Goal: Information Seeking & Learning: Learn about a topic

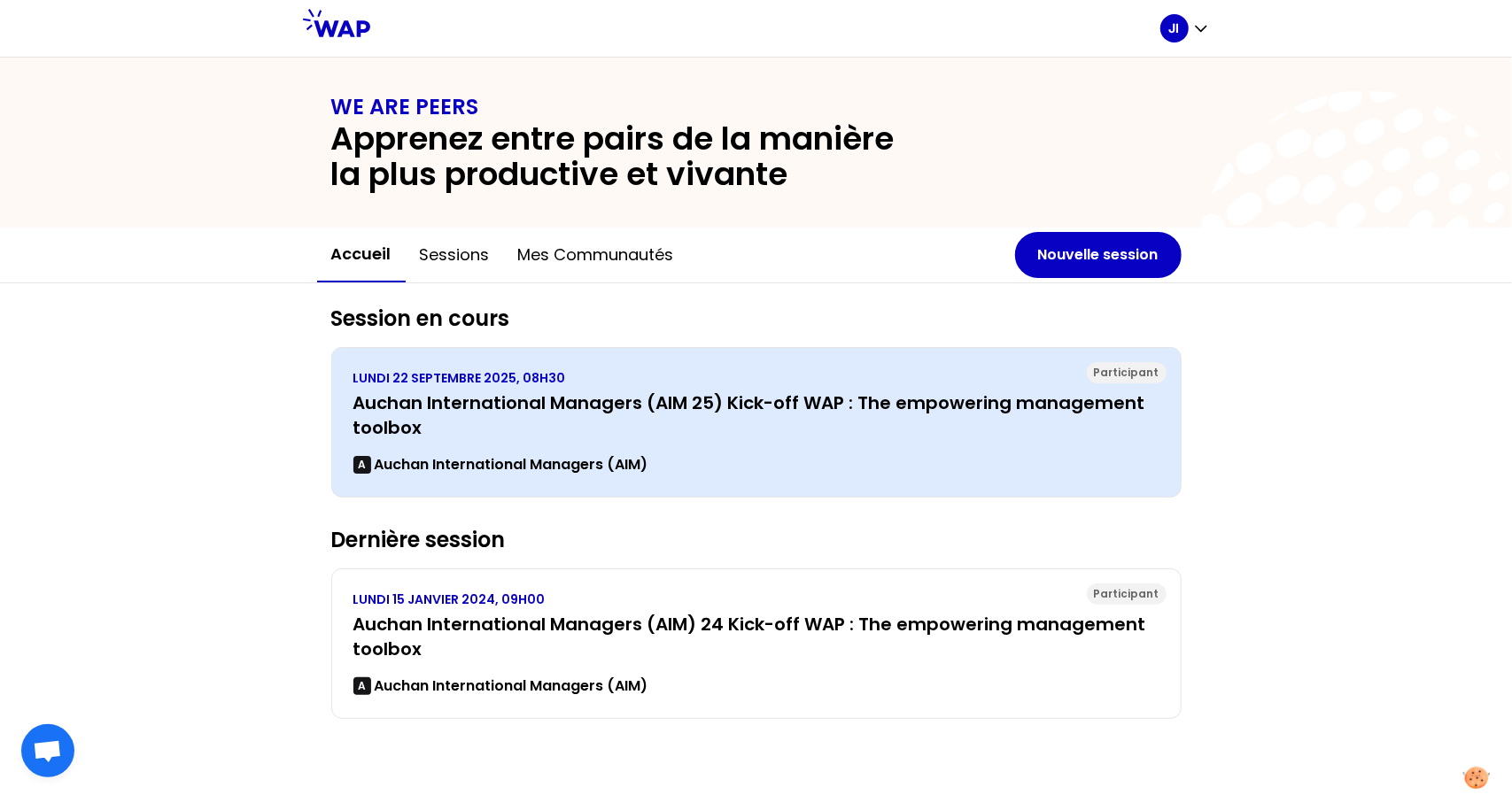
click at [712, 423] on h3 "Auchan International Managers (AIM 25) Kick-off WAP : The empowering management…" at bounding box center [756, 415] width 806 height 50
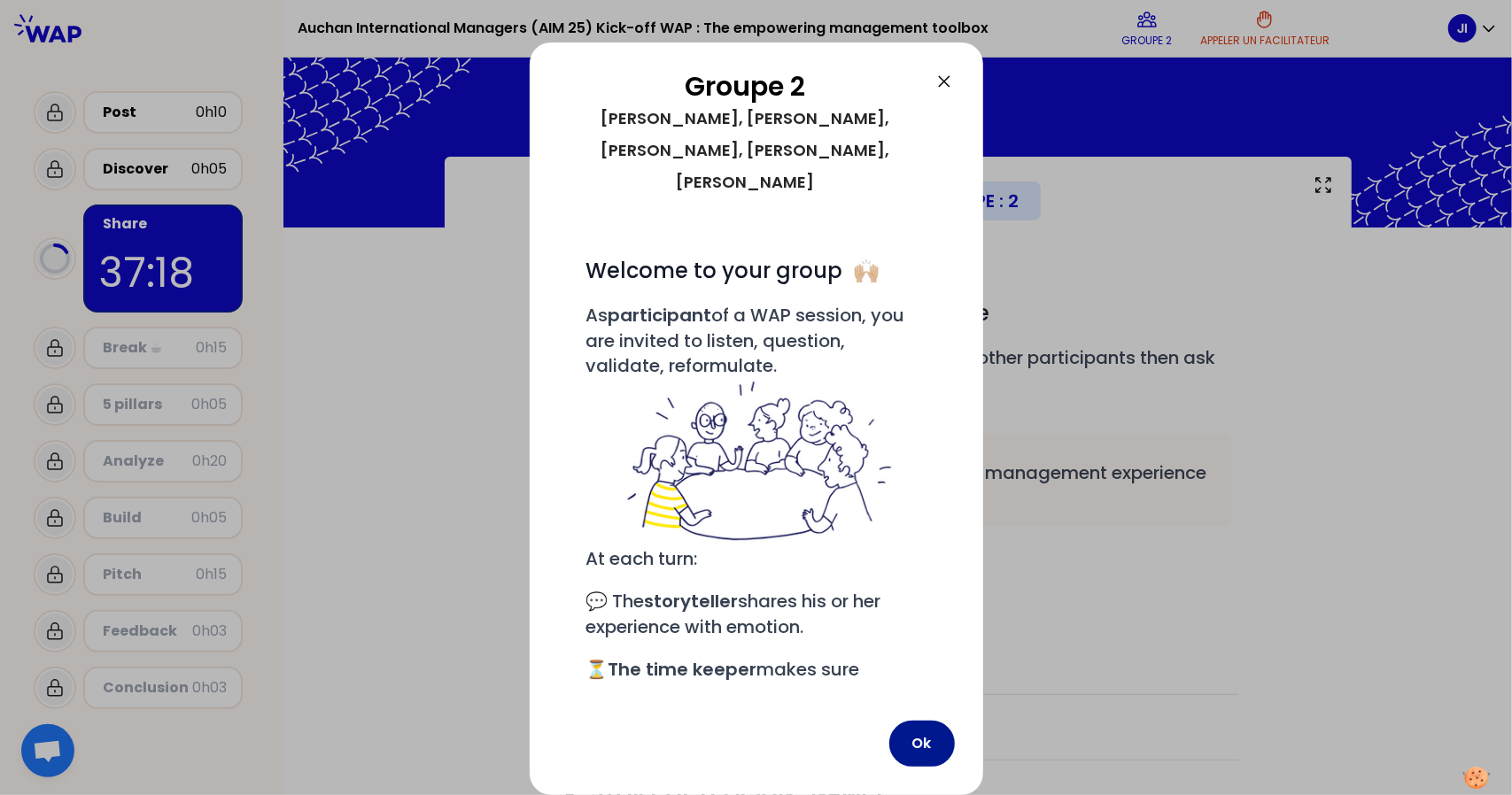
click at [926, 746] on button "Ok" at bounding box center [922, 743] width 65 height 46
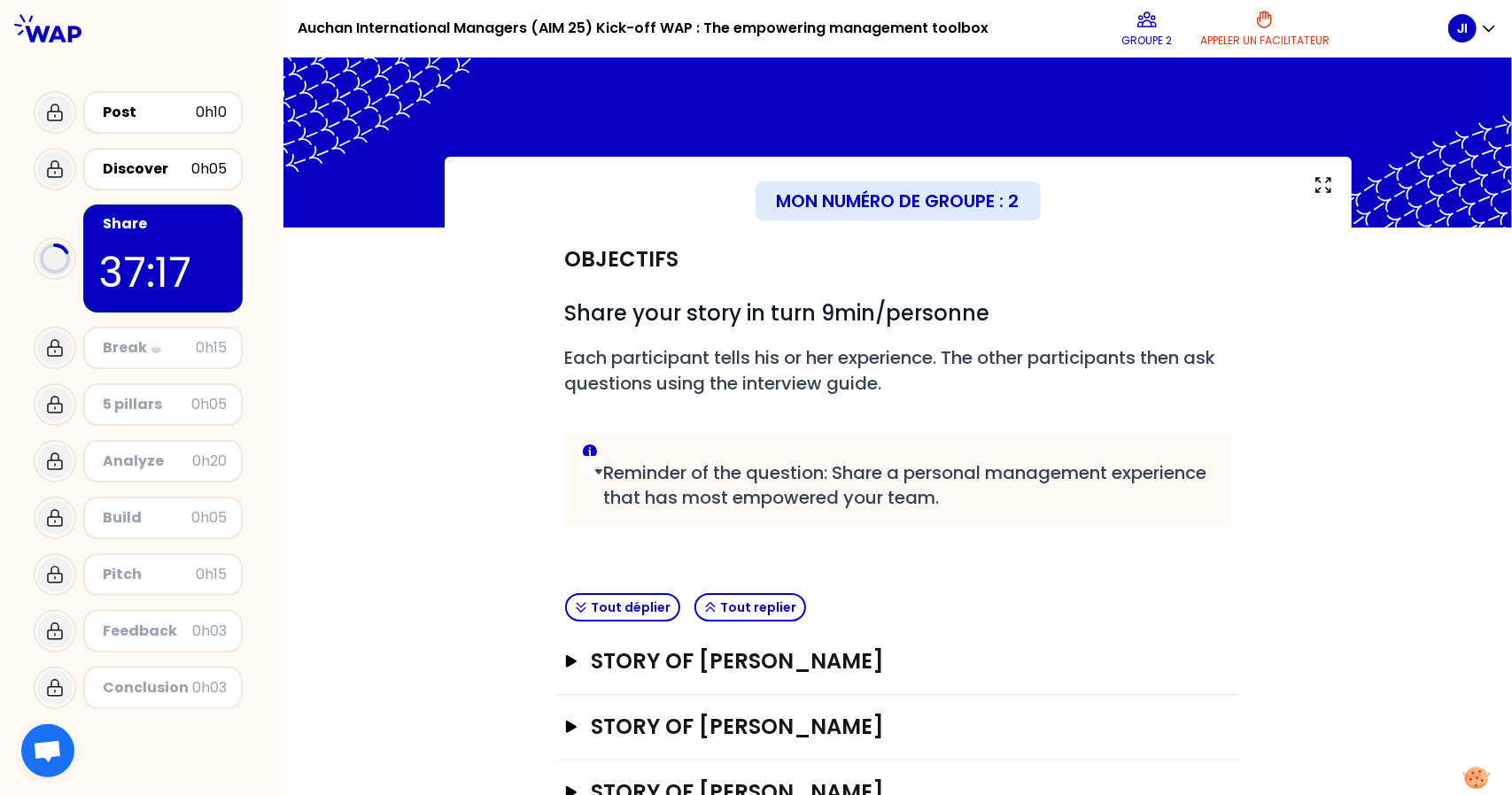
scroll to position [193, 0]
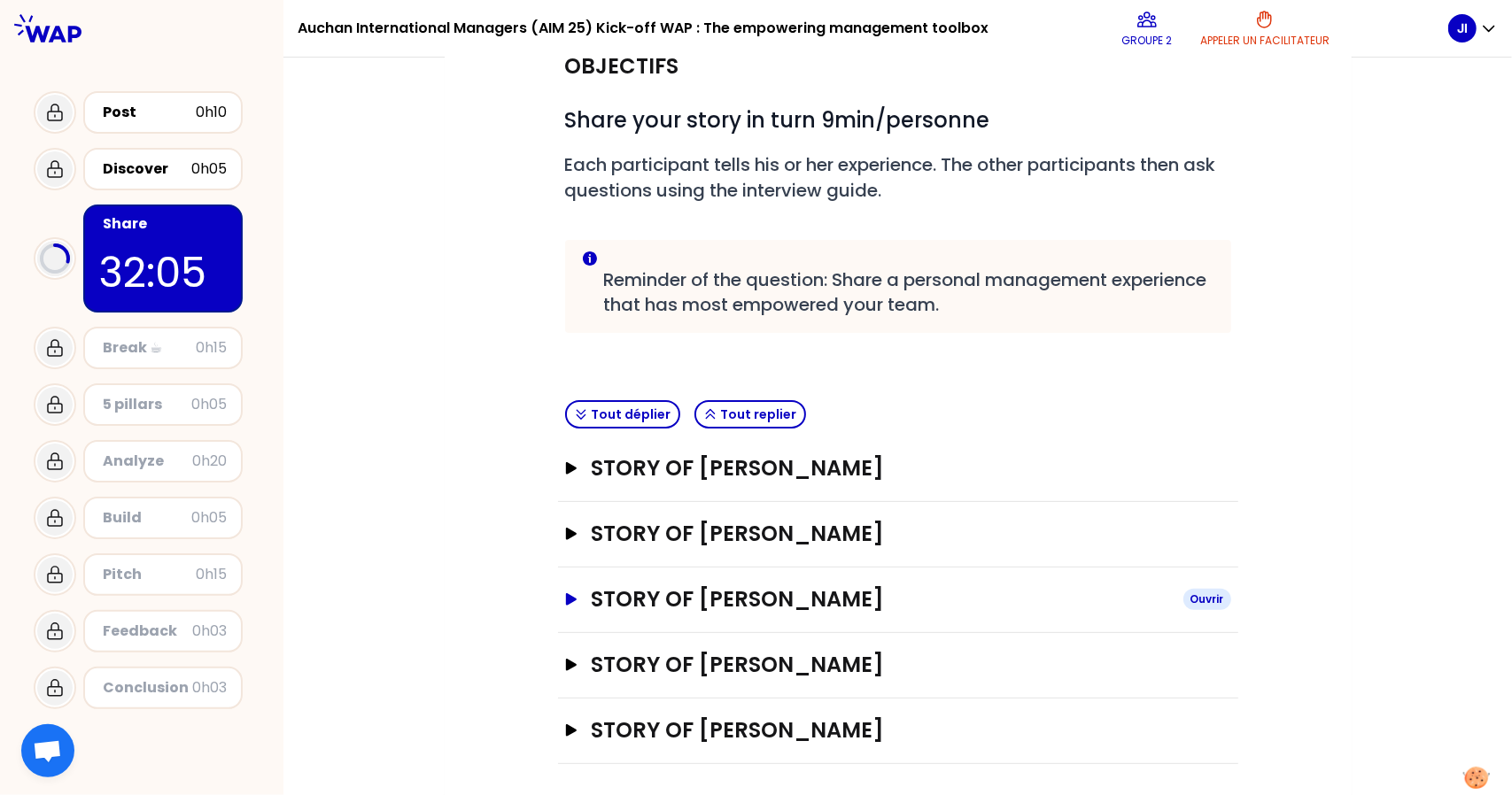
click at [687, 599] on h3 "STORY OF [PERSON_NAME]" at bounding box center [880, 599] width 578 height 28
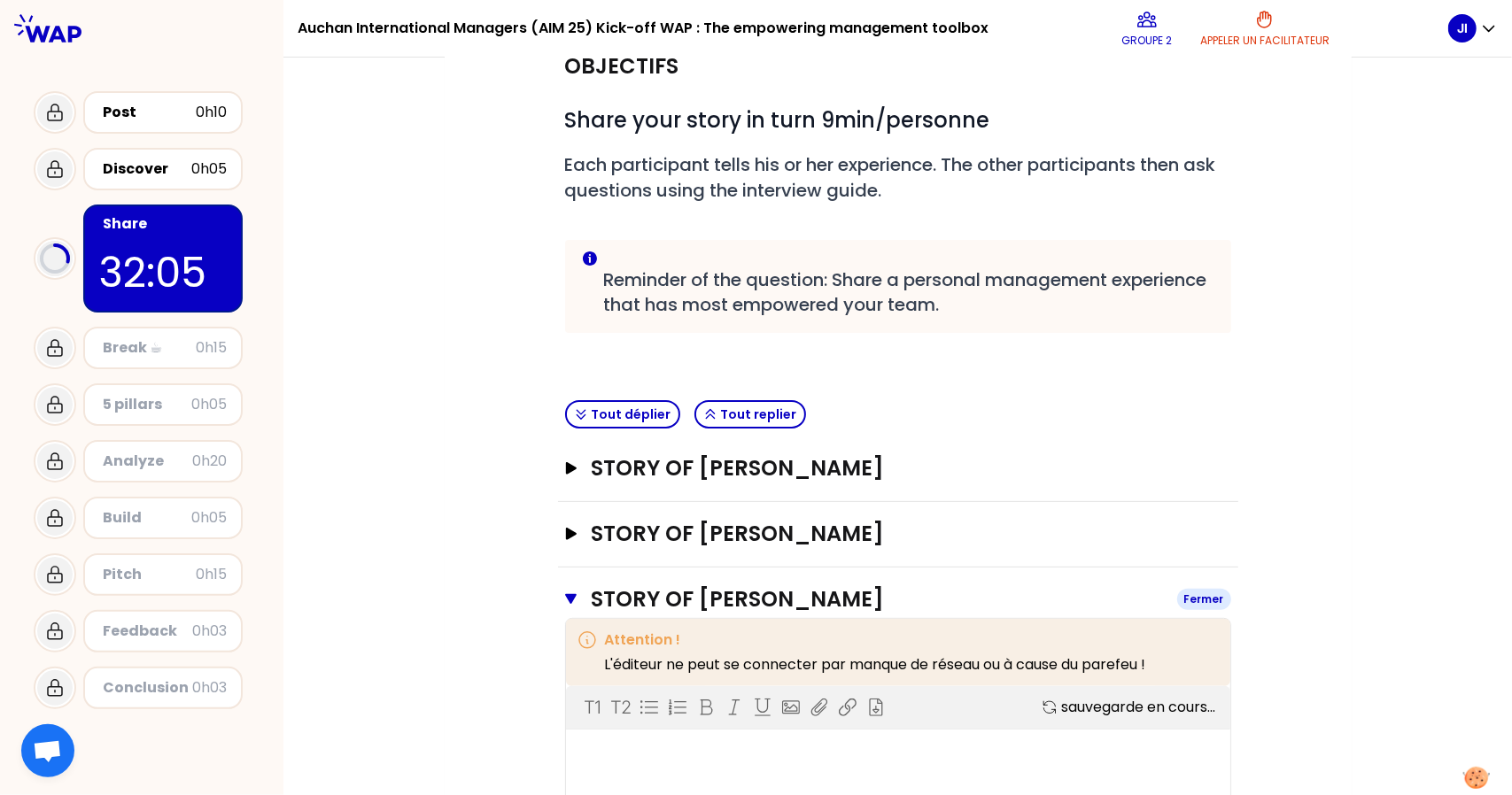
click at [687, 599] on h3 "STORY OF [PERSON_NAME]" at bounding box center [876, 599] width 572 height 28
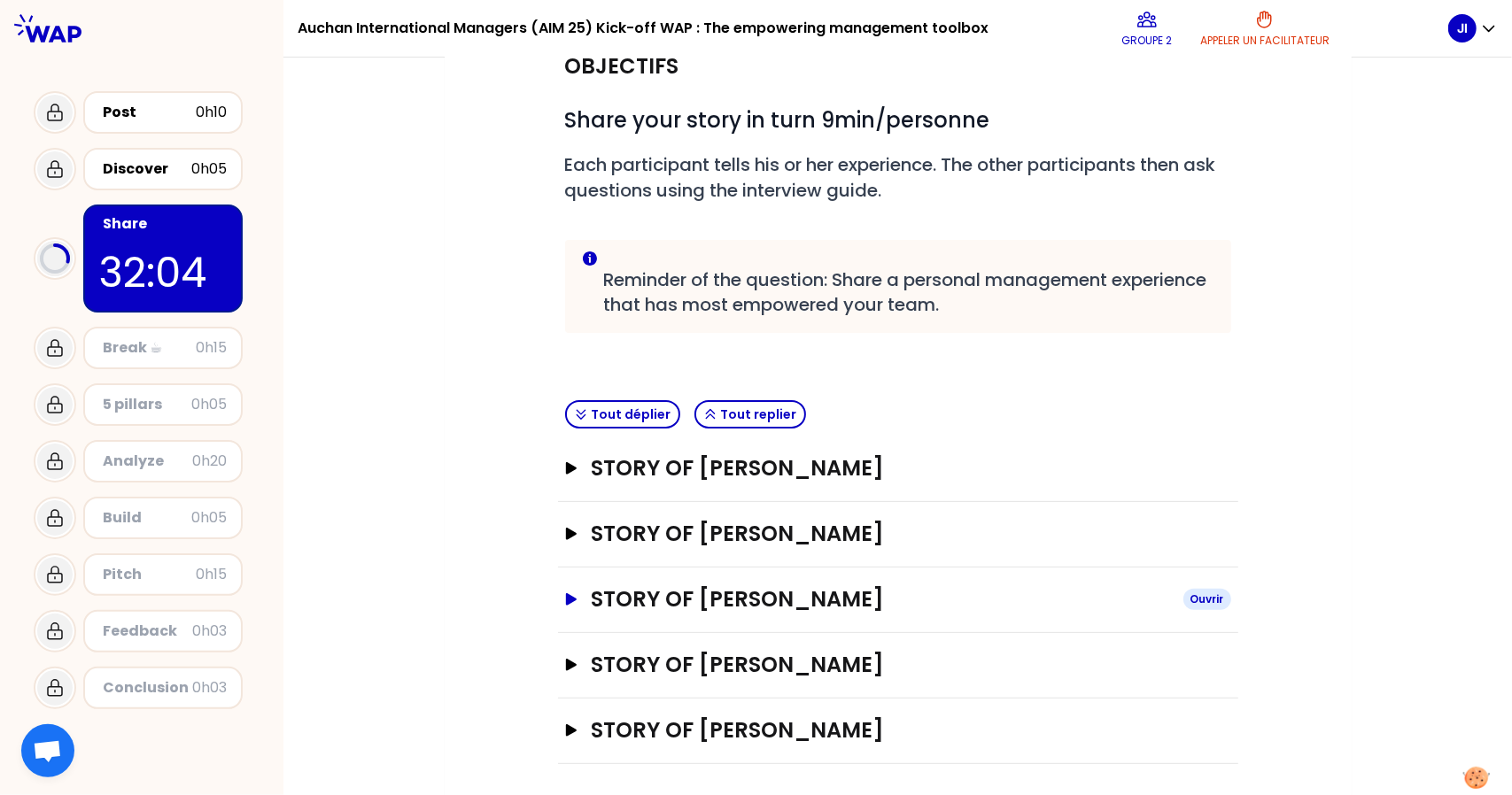
click at [764, 602] on h3 "STORY OF [PERSON_NAME]" at bounding box center [880, 599] width 578 height 28
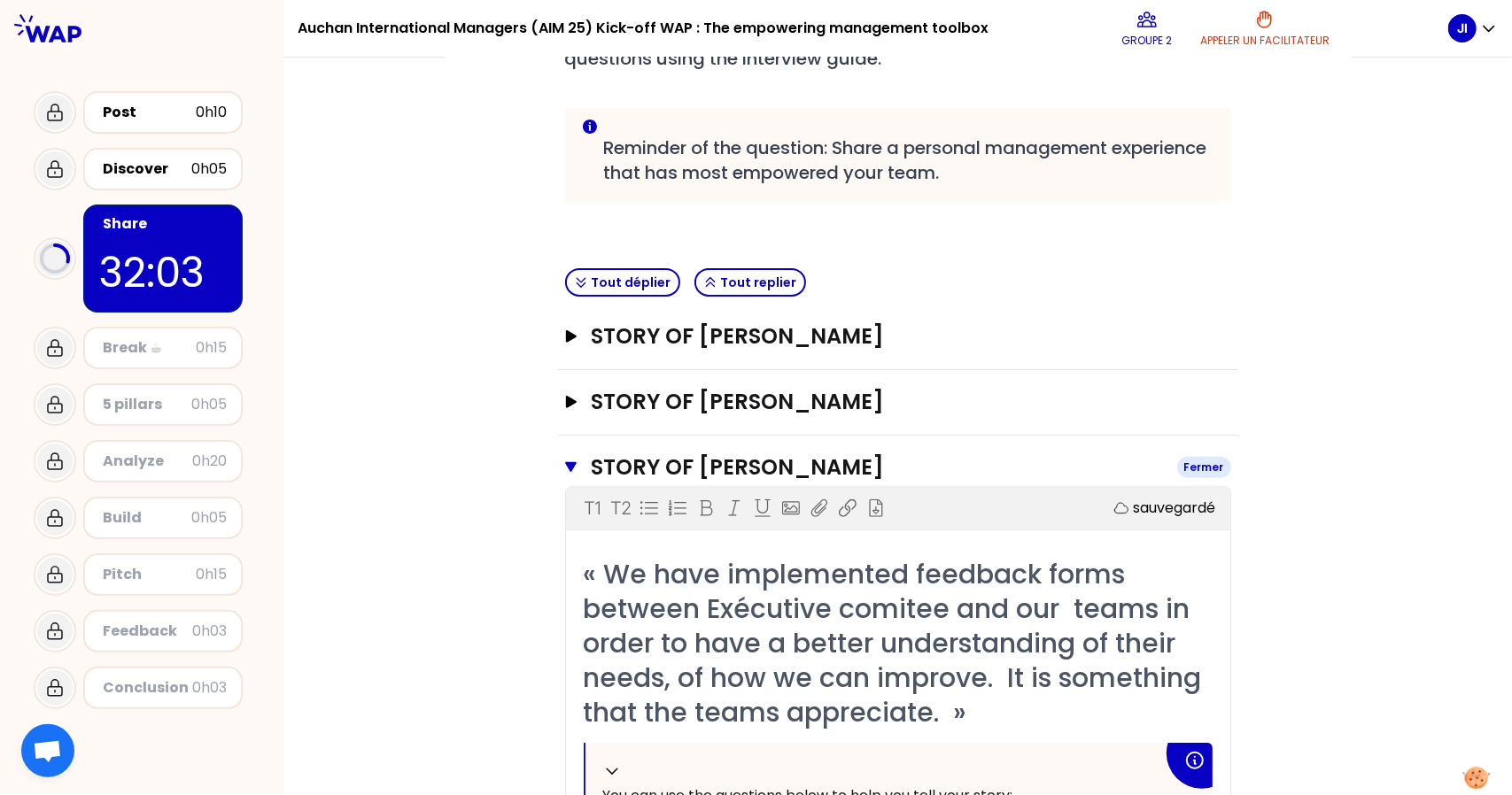
scroll to position [326, 0]
click at [835, 405] on h3 "STORY OF [PERSON_NAME]" at bounding box center [880, 400] width 578 height 28
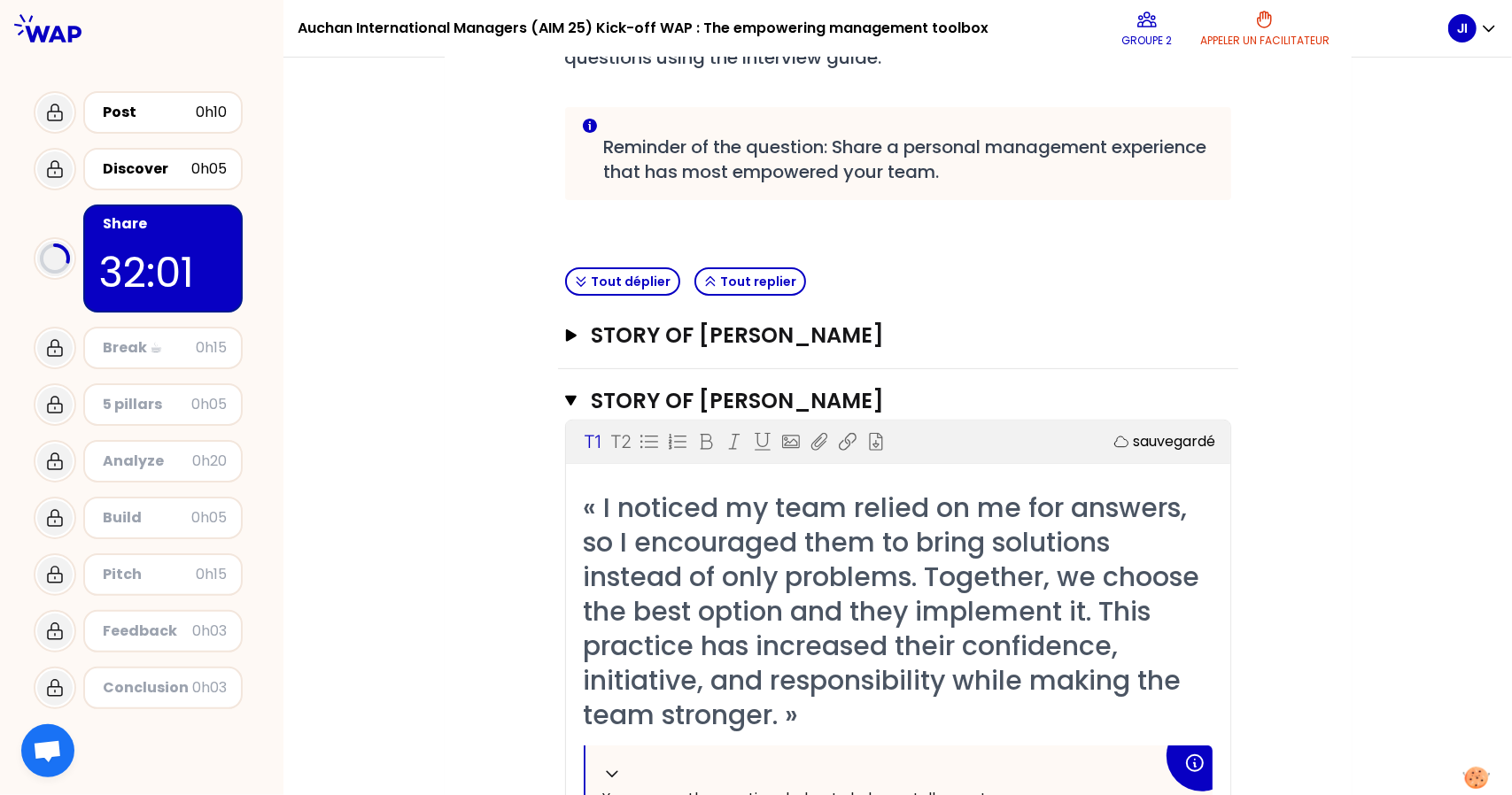
click at [789, 537] on span "« I noticed my team relied on me for answers, so I encouraged them to bring sol…" at bounding box center [895, 611] width 623 height 245
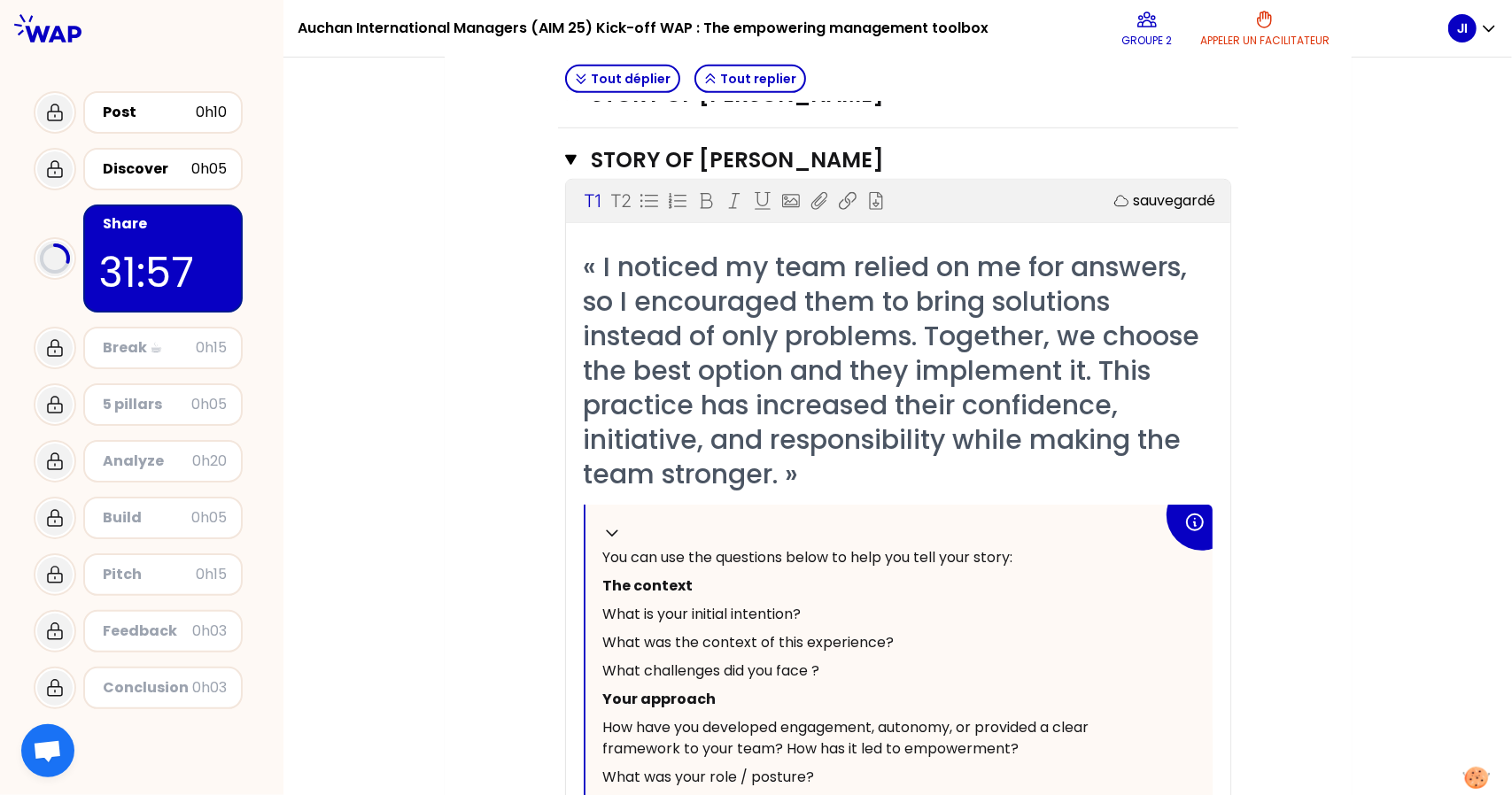
click at [892, 572] on p "The context" at bounding box center [883, 586] width 560 height 28
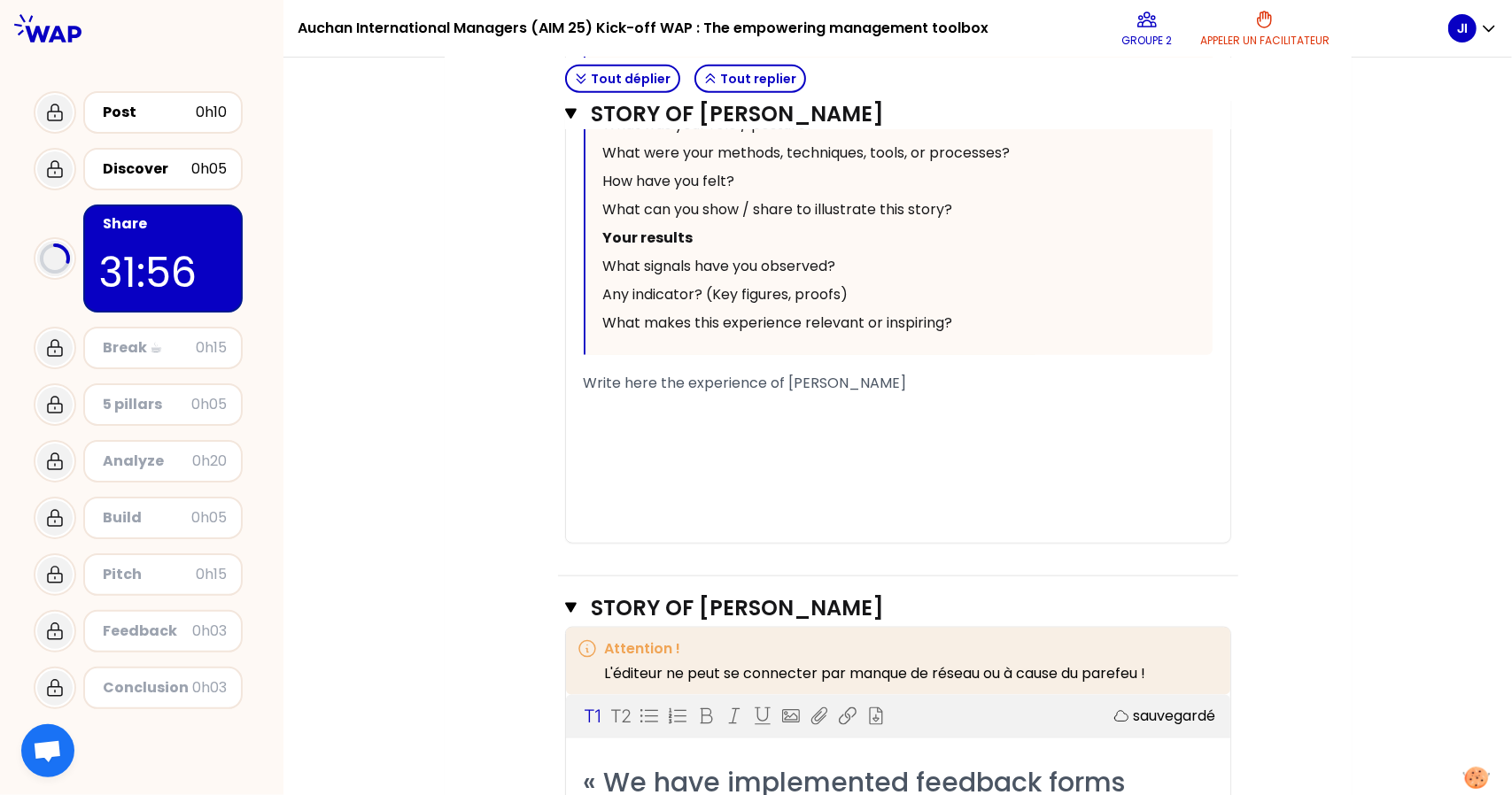
scroll to position [1221, 0]
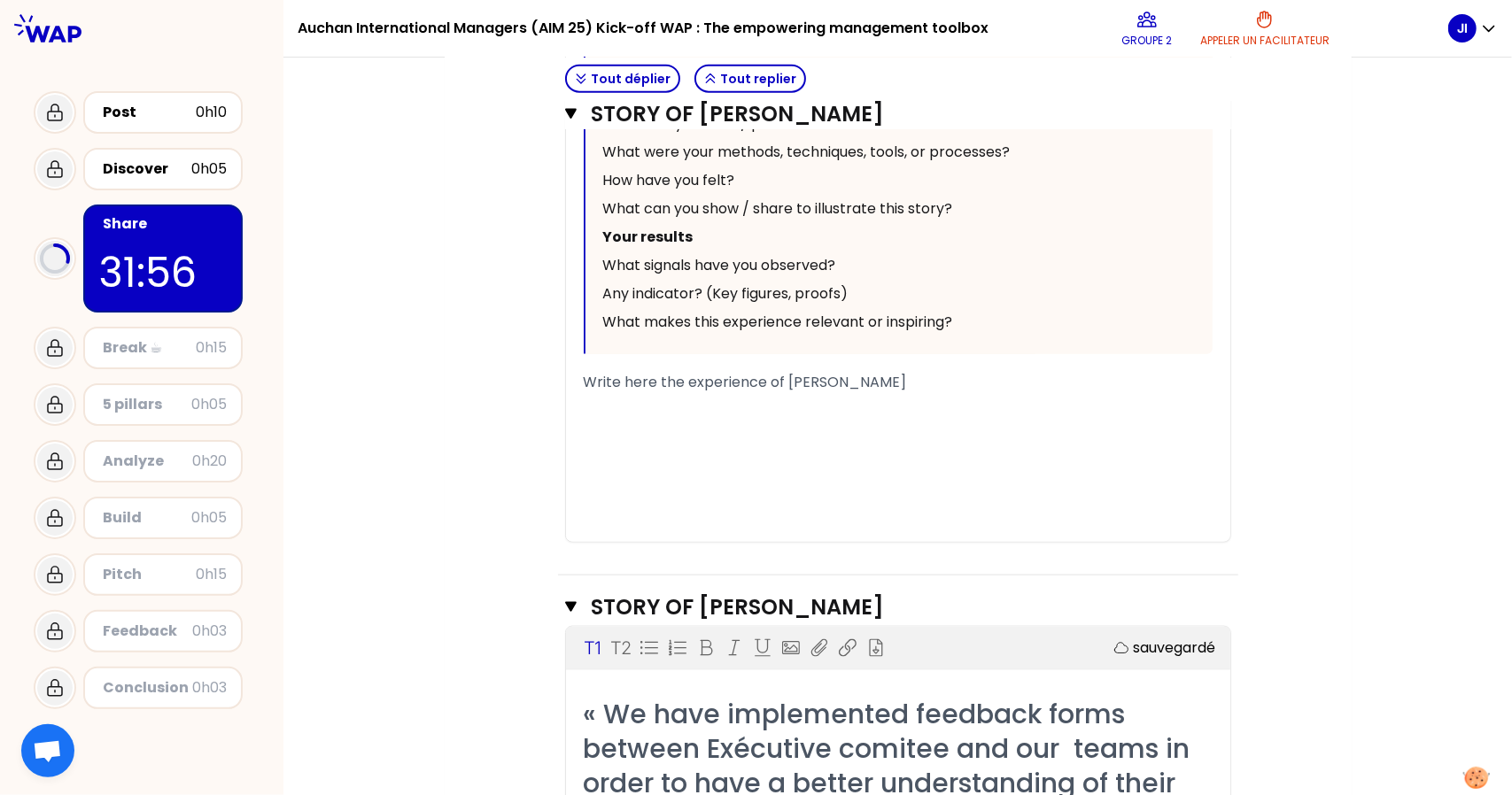
click at [759, 408] on div "﻿" at bounding box center [898, 403] width 629 height 21
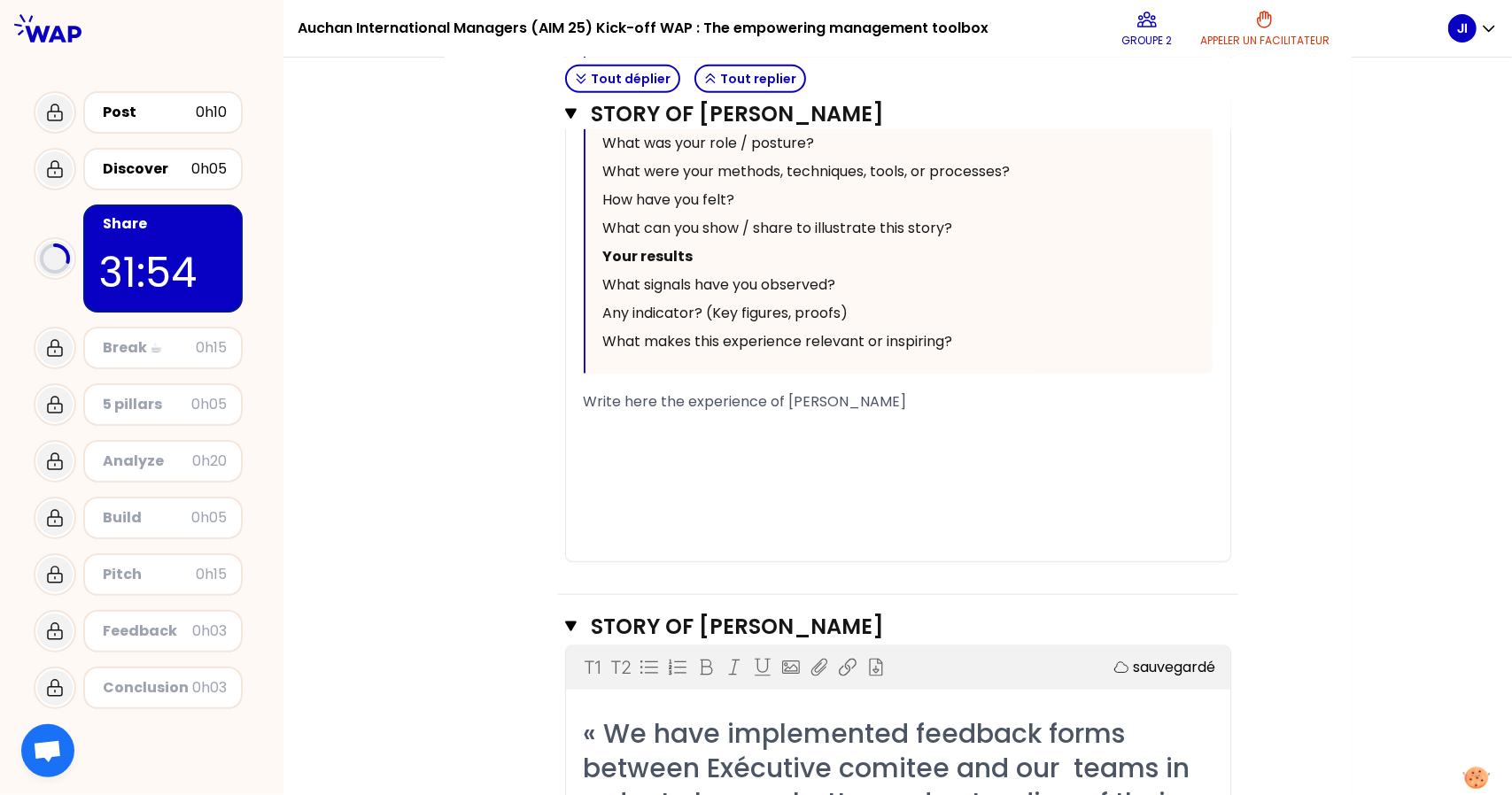
click at [679, 499] on div "﻿" at bounding box center [898, 508] width 629 height 21
click at [669, 441] on div "﻿" at bounding box center [898, 444] width 629 height 21
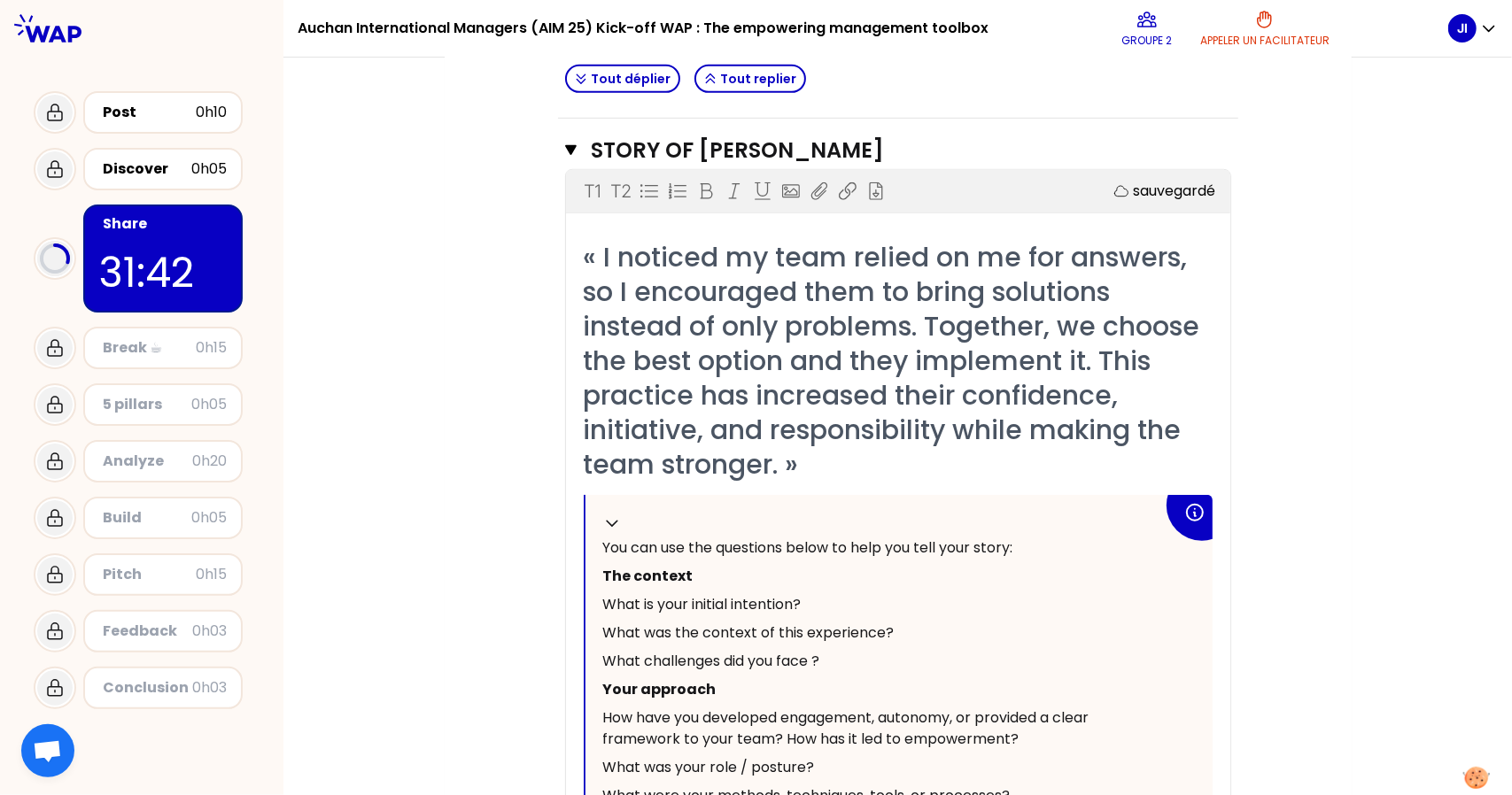
scroll to position [461, 0]
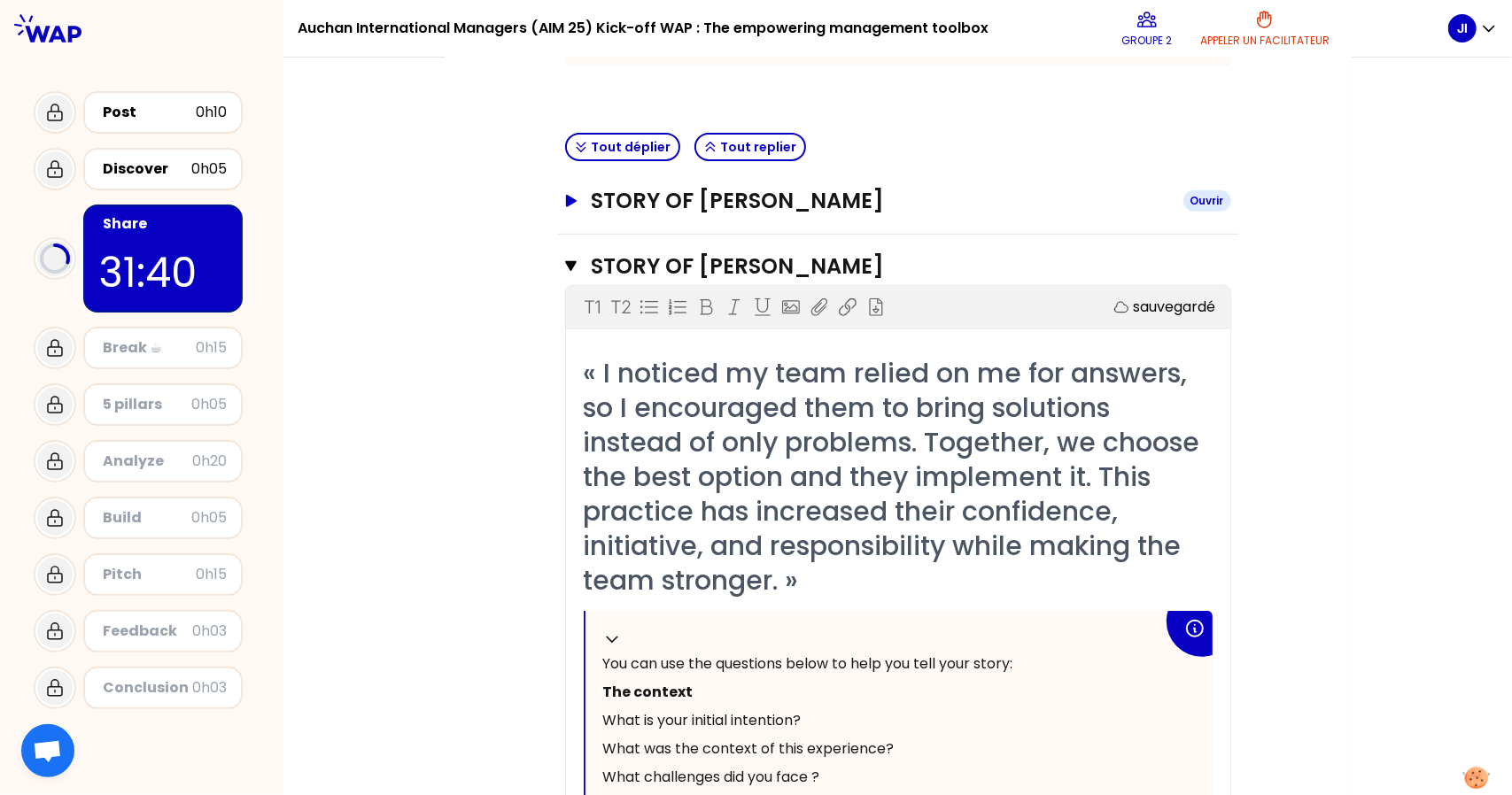
click at [906, 210] on h3 "STORY OF [PERSON_NAME]" at bounding box center [880, 200] width 578 height 28
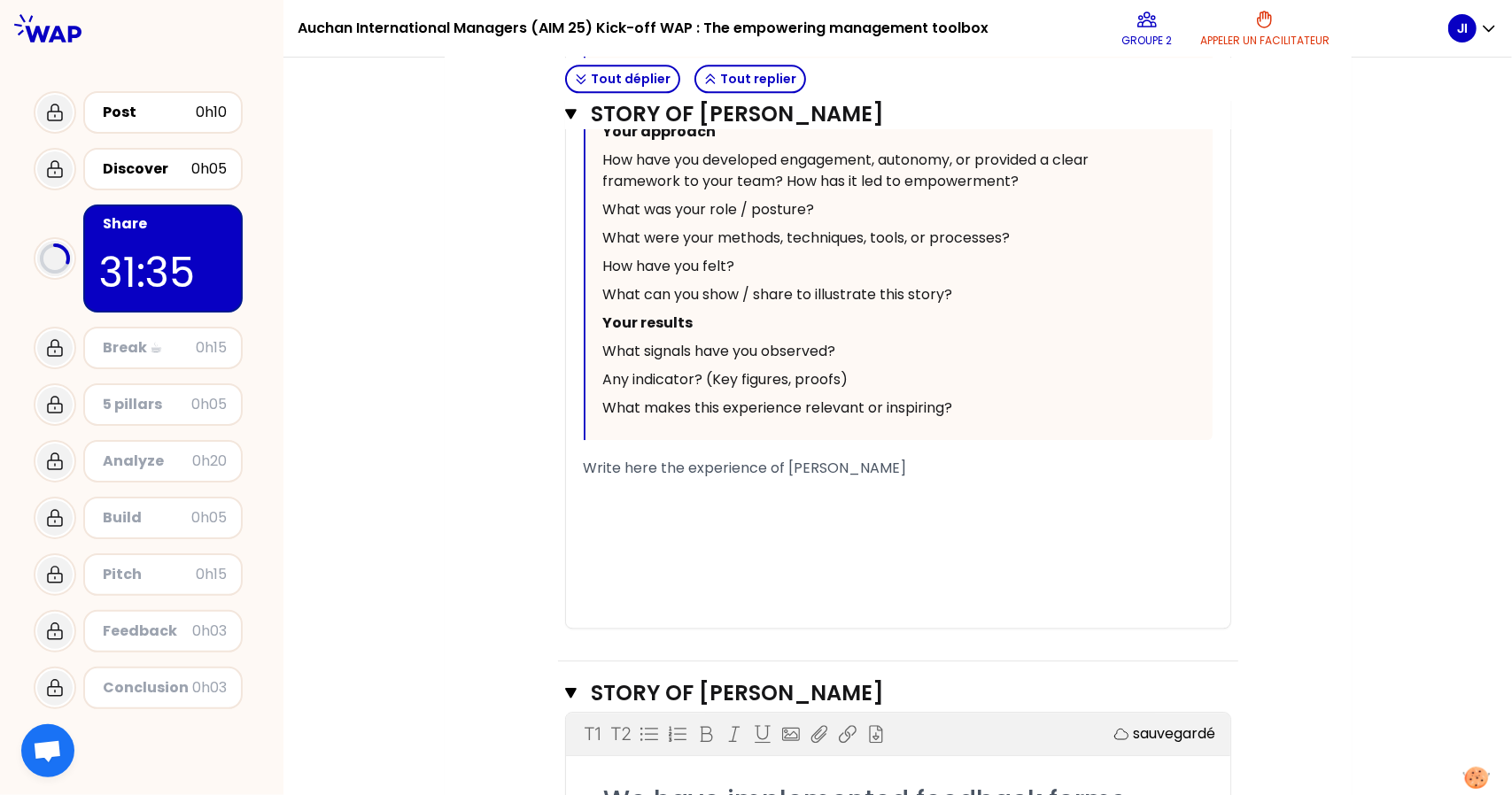
scroll to position [3119, 0]
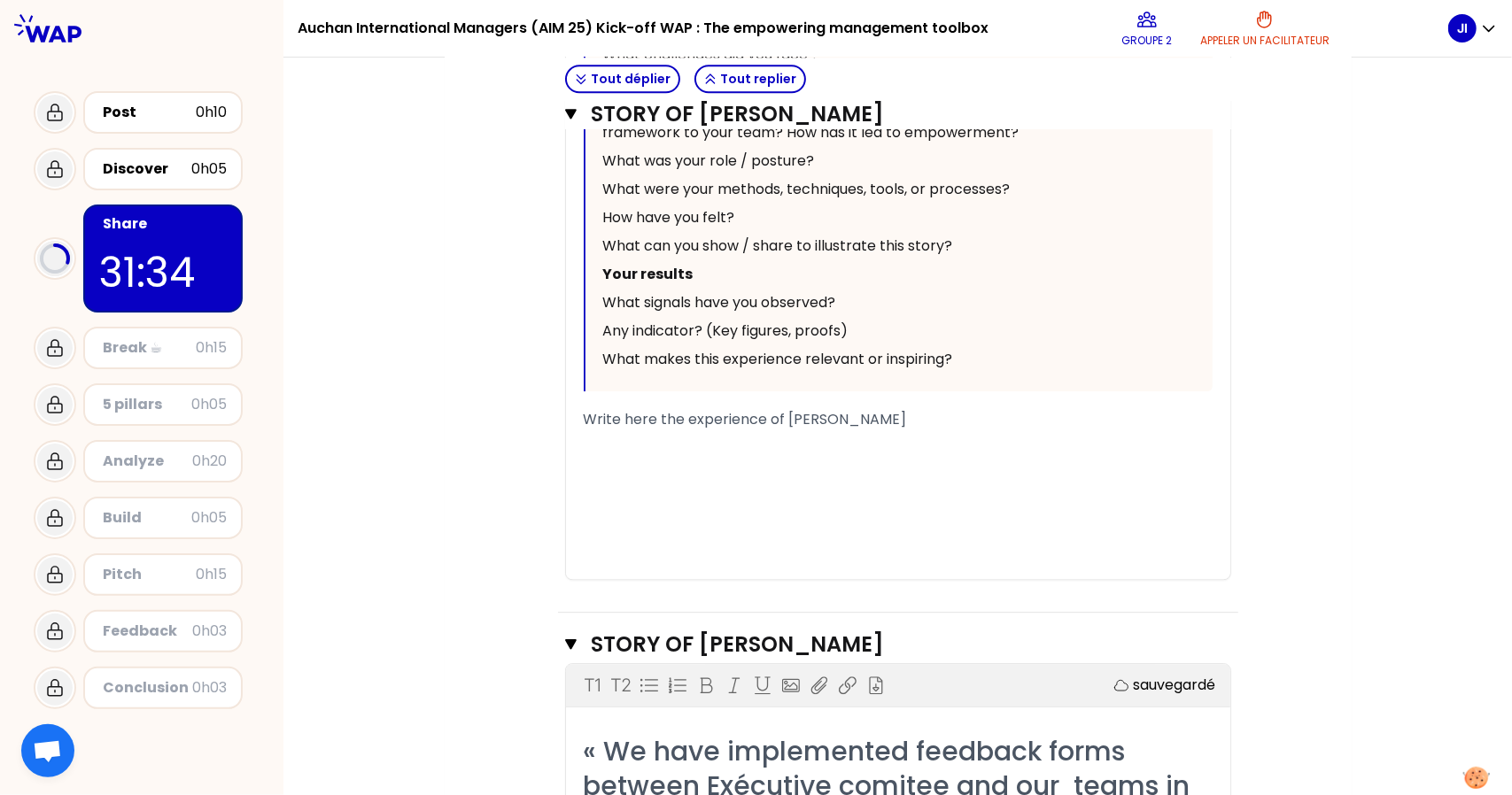
click at [736, 453] on div "﻿" at bounding box center [898, 462] width 629 height 21
click at [725, 494] on div "﻿" at bounding box center [898, 504] width 629 height 21
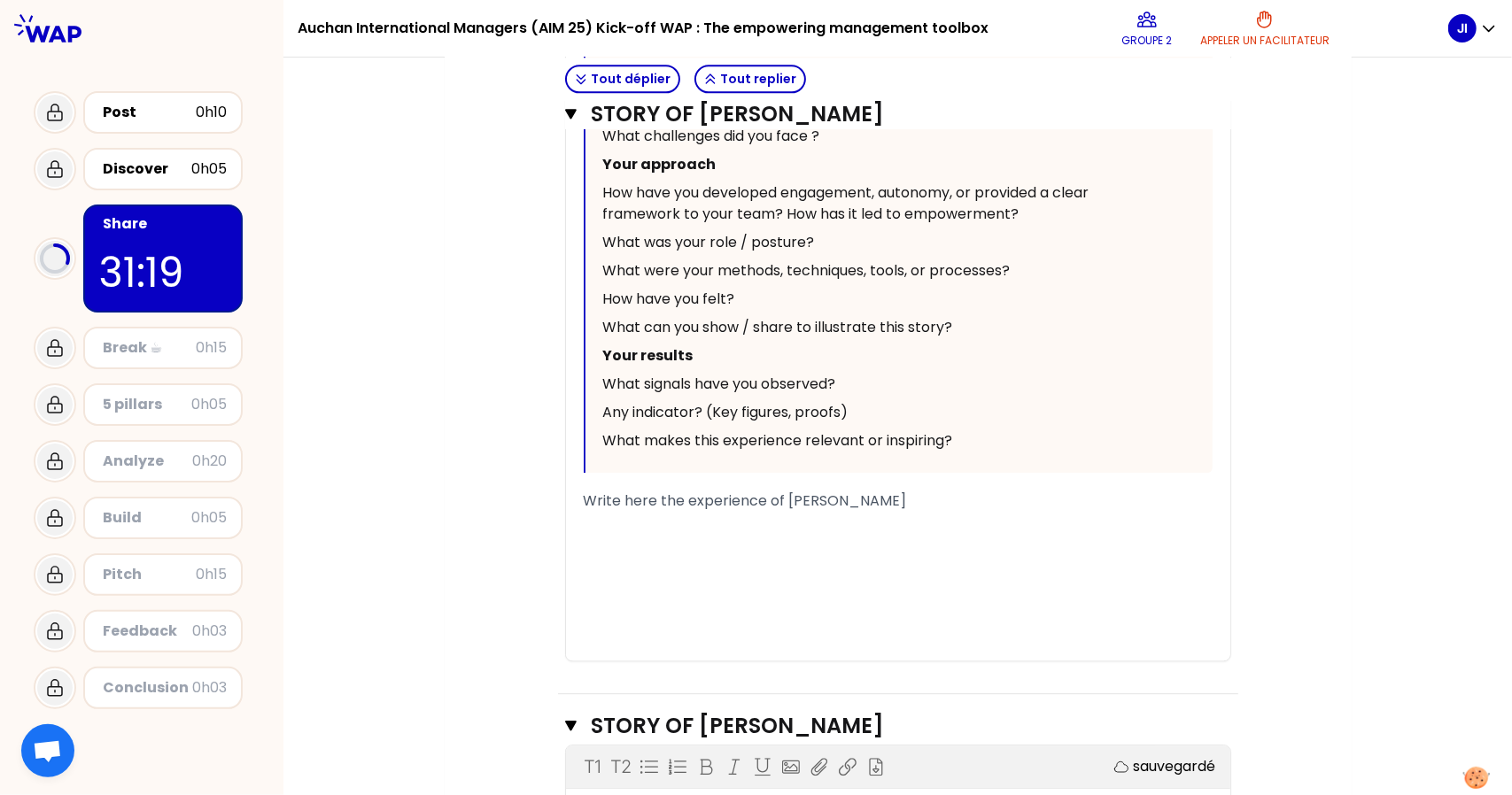
scroll to position [2985, 0]
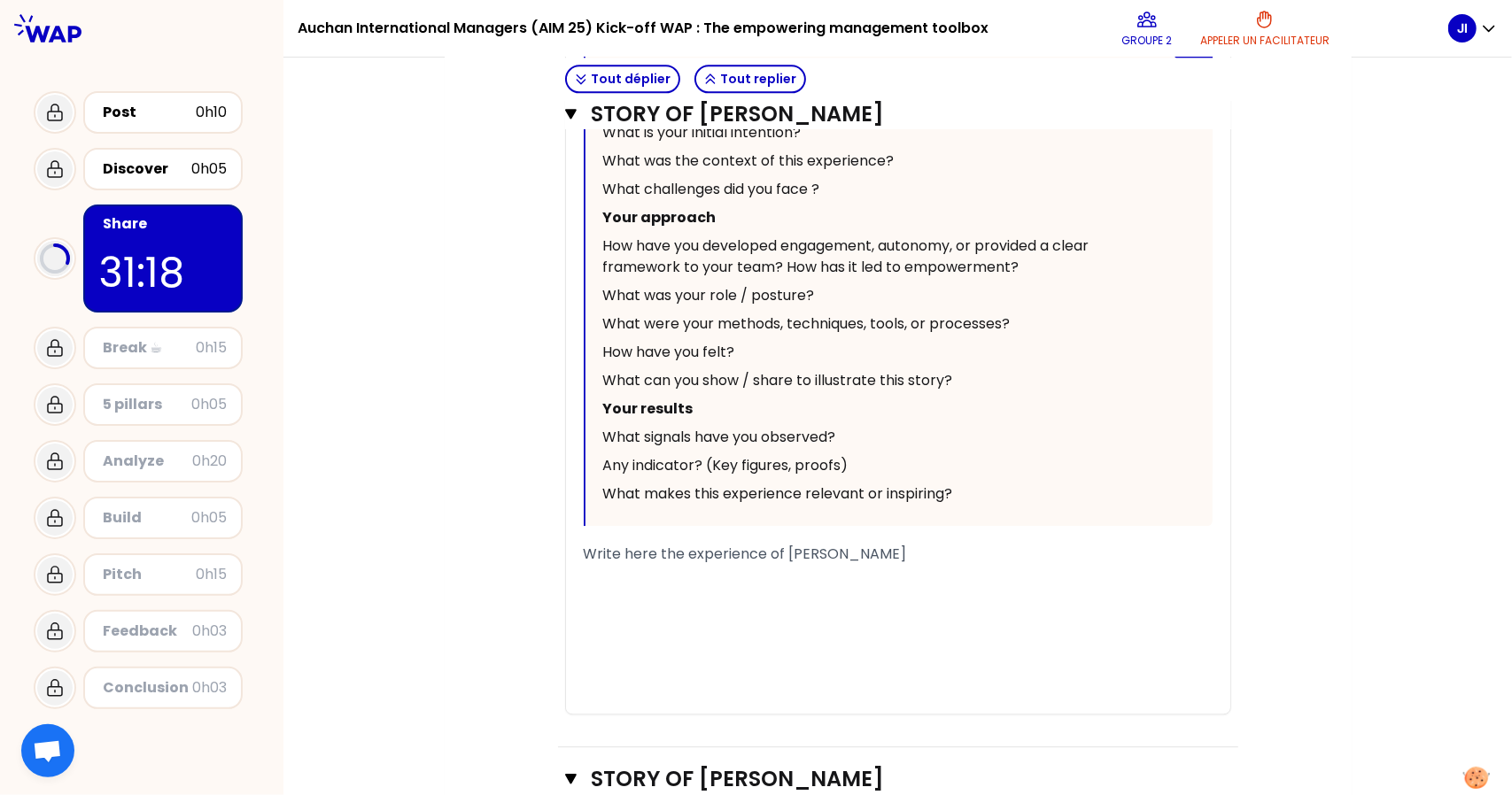
click at [804, 612] on div "﻿" at bounding box center [898, 618] width 629 height 21
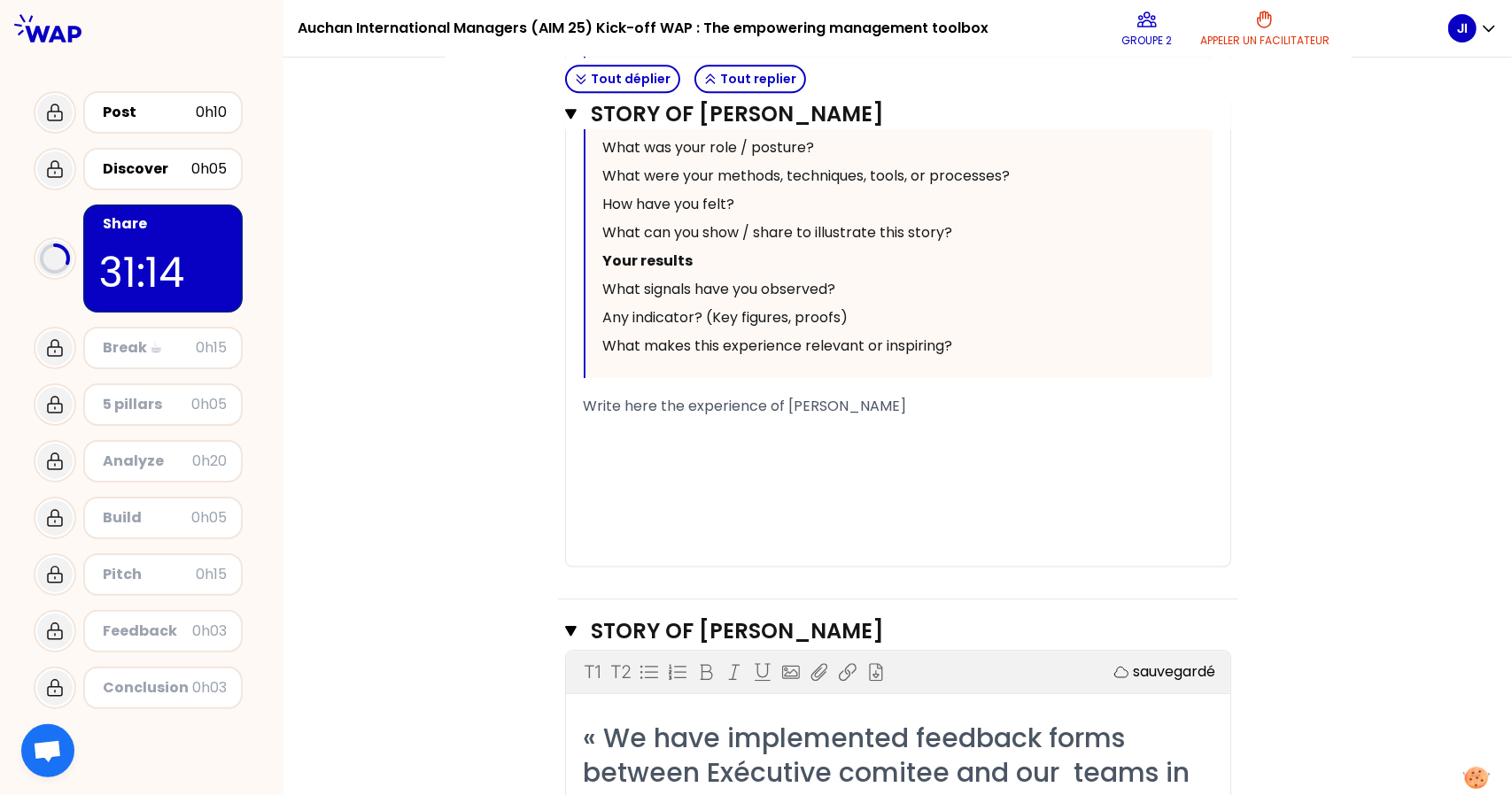
drag, startPoint x: 692, startPoint y: 458, endPoint x: 595, endPoint y: 421, distance: 103.8
click at [595, 421] on div "﻿" at bounding box center [898, 427] width 629 height 21
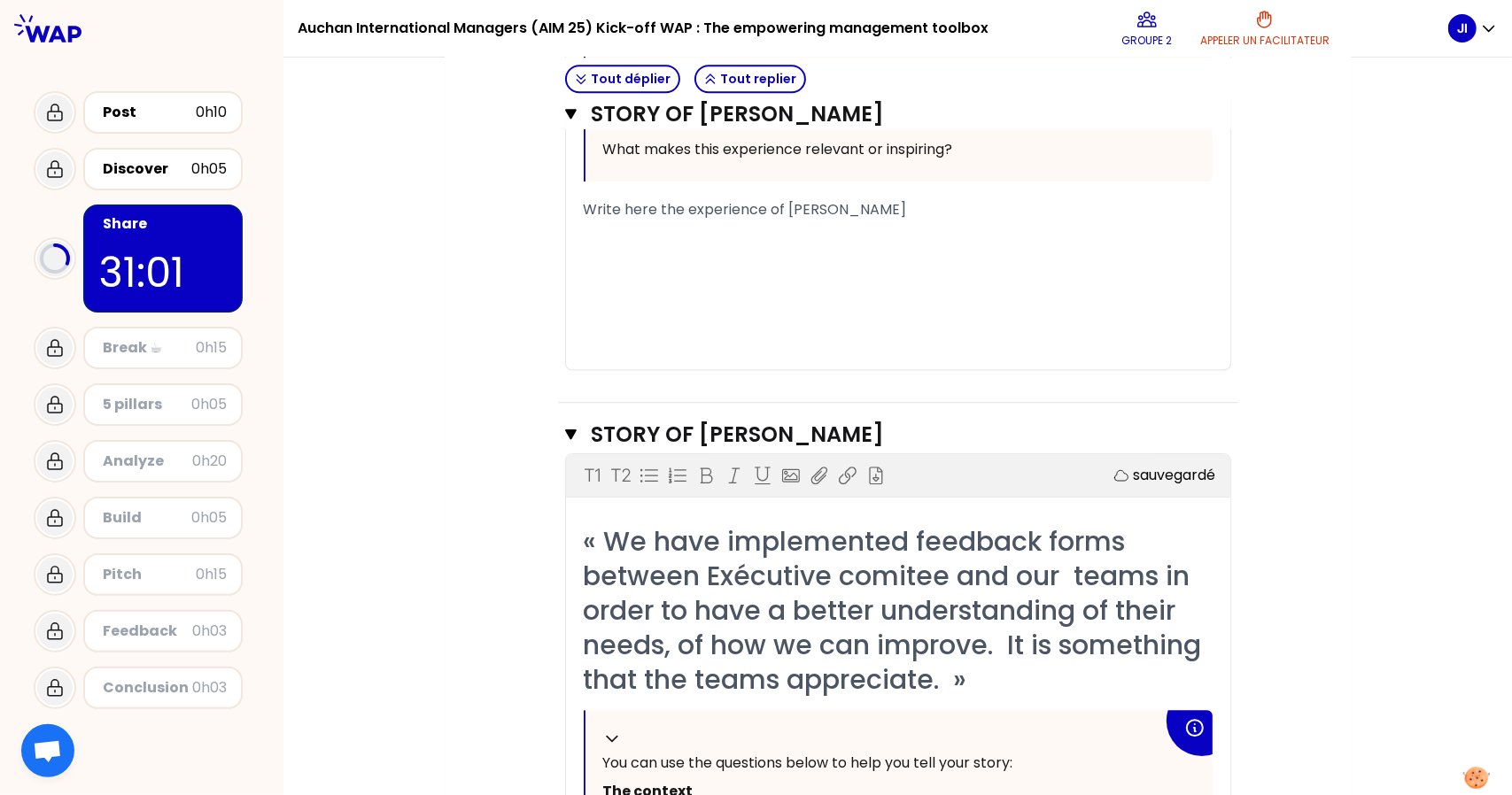
scroll to position [3308, 0]
click at [697, 247] on div "﻿" at bounding box center [898, 253] width 629 height 21
click at [588, 252] on span "Real estate /" at bounding box center [629, 253] width 91 height 20
click at [691, 255] on div "Real estate /" at bounding box center [898, 253] width 629 height 21
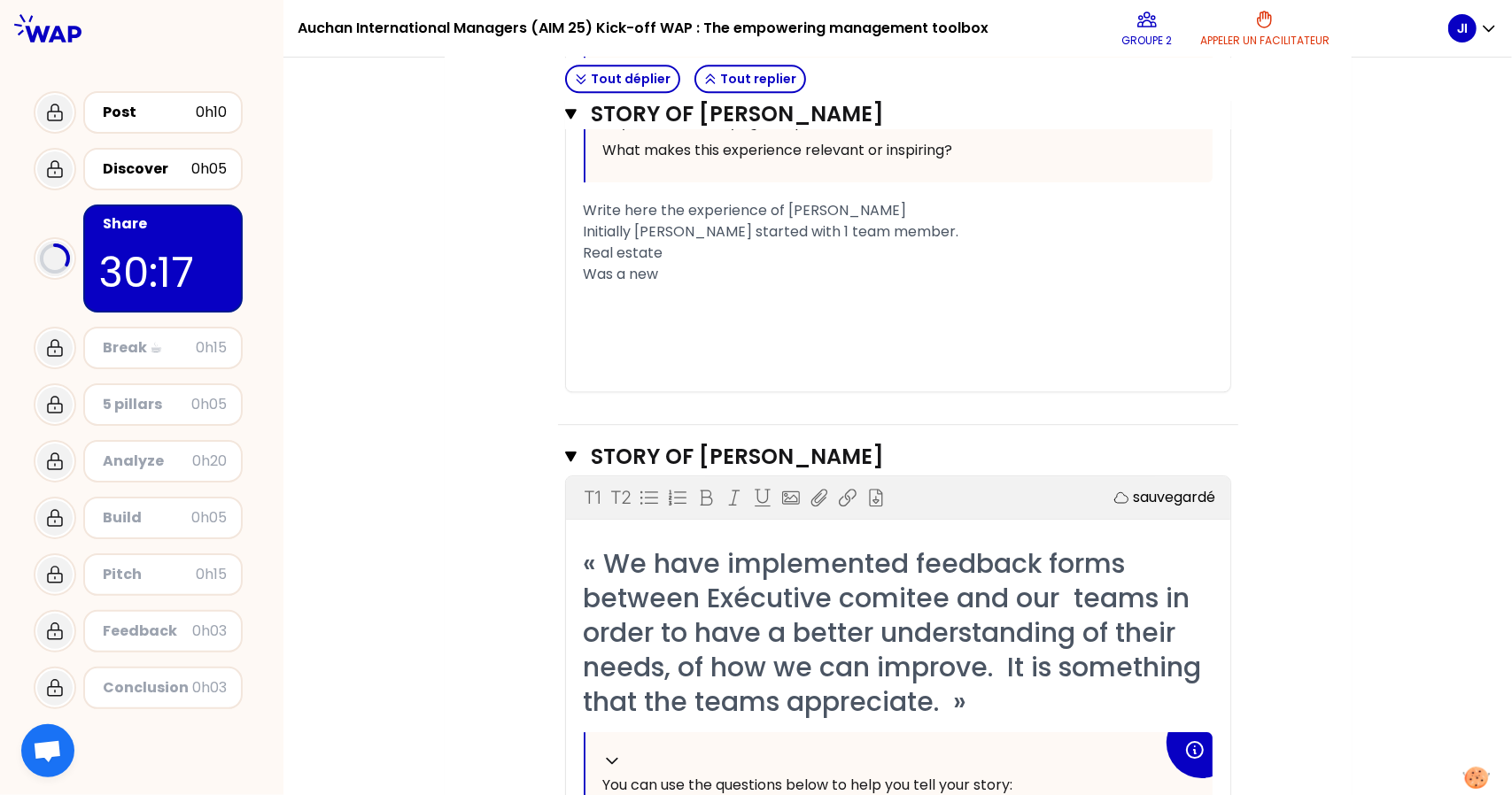
click at [656, 243] on span "Real estate" at bounding box center [623, 253] width 80 height 20
click at [697, 252] on div "Real estate" at bounding box center [898, 253] width 629 height 21
click at [680, 273] on div "Was a new" at bounding box center [898, 273] width 629 height 21
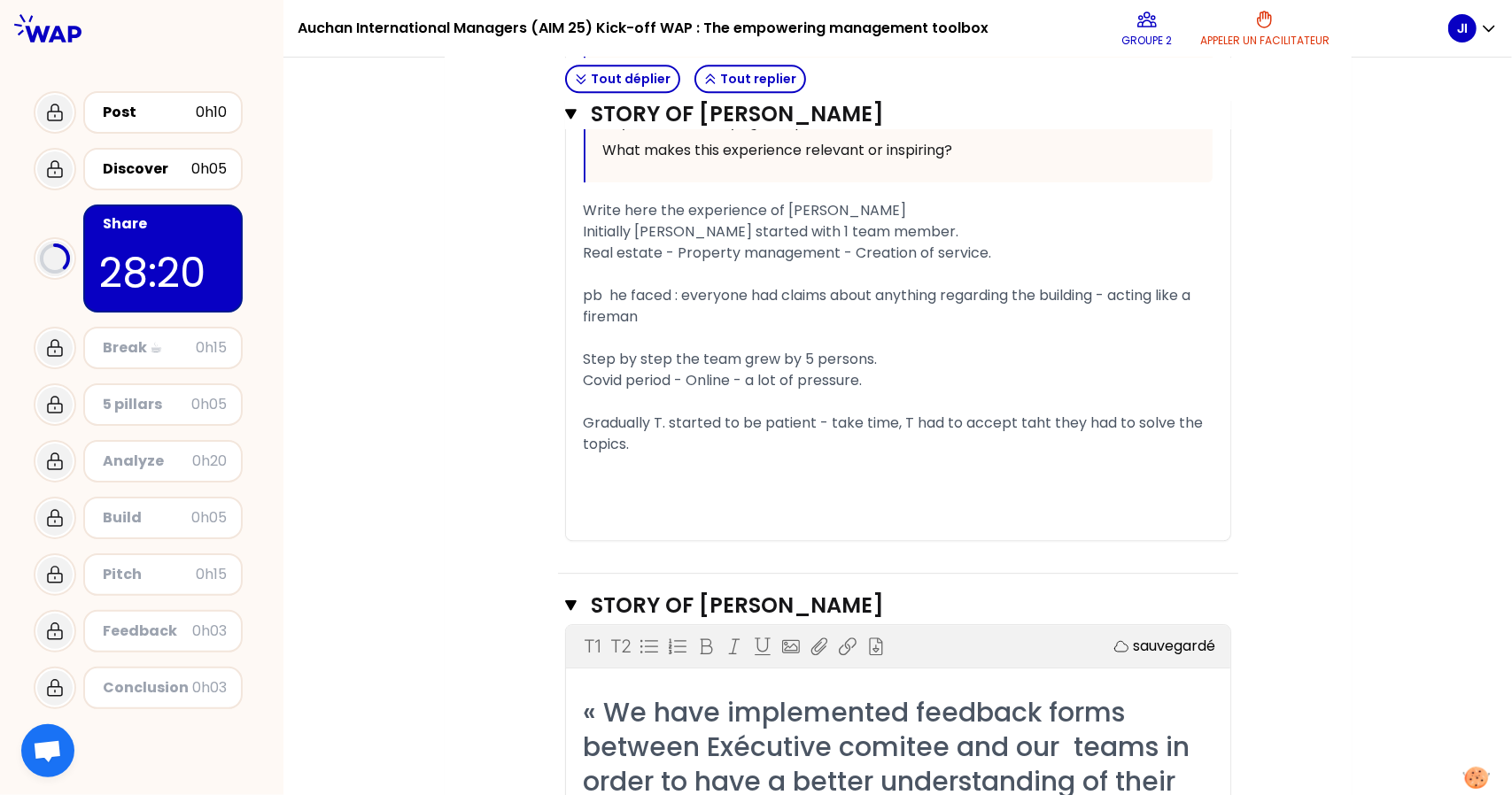
click at [950, 363] on div "Step by step the team grew by 5 persons." at bounding box center [898, 359] width 629 height 21
click at [918, 379] on div "Covid period - Online - a lot of pressure." at bounding box center [898, 380] width 629 height 21
click at [870, 463] on div "﻿" at bounding box center [898, 465] width 629 height 21
click at [891, 446] on div "Gradually T. started to be patient - take time, T had to accept taht they had t…" at bounding box center [898, 434] width 629 height 43
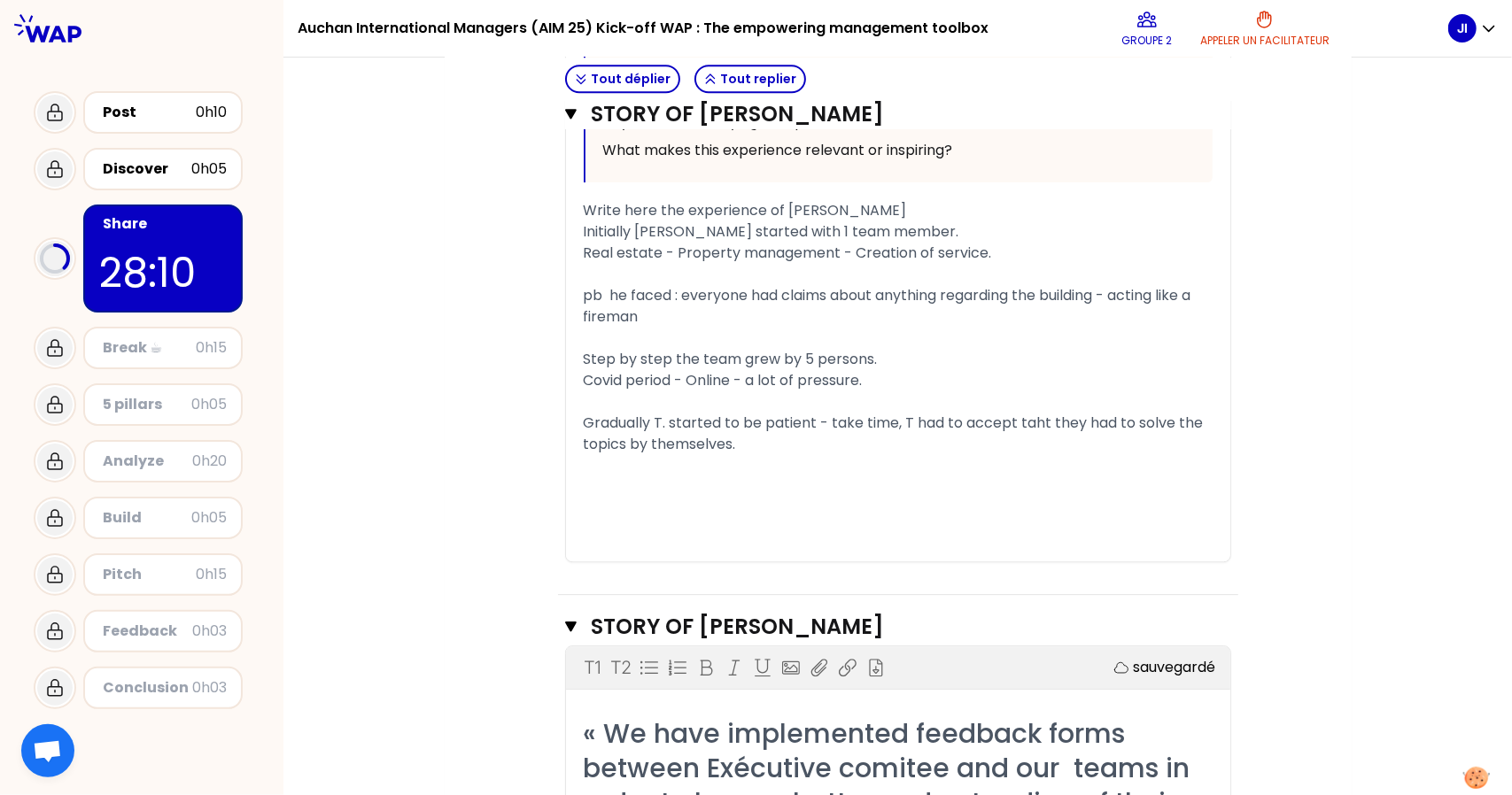
scroll to position [3316, 0]
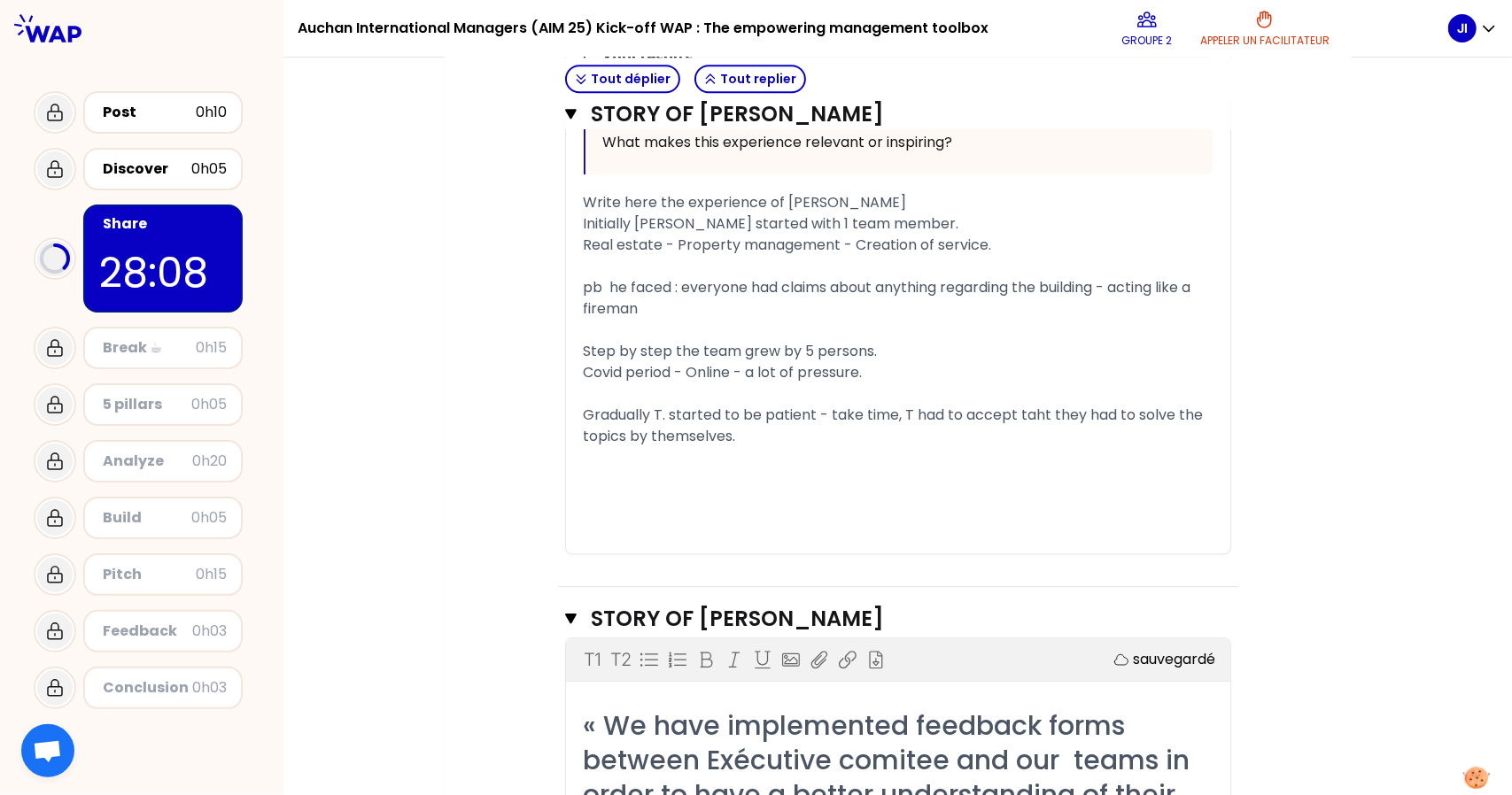
click at [912, 416] on span "Gradually T. started to be patient - take time, T had to accept taht they had t…" at bounding box center [895, 426] width 623 height 42
click at [881, 426] on div "Gradually T. started to be patient - take time, T. had to accept taht they had …" at bounding box center [898, 426] width 629 height 43
click at [916, 355] on div "Step by step the team grew by 5 persons." at bounding box center [898, 351] width 629 height 21
click at [893, 367] on div "Covid period - Online - a lot of pressure." at bounding box center [898, 372] width 629 height 21
click at [810, 468] on div "﻿" at bounding box center [898, 478] width 629 height 21
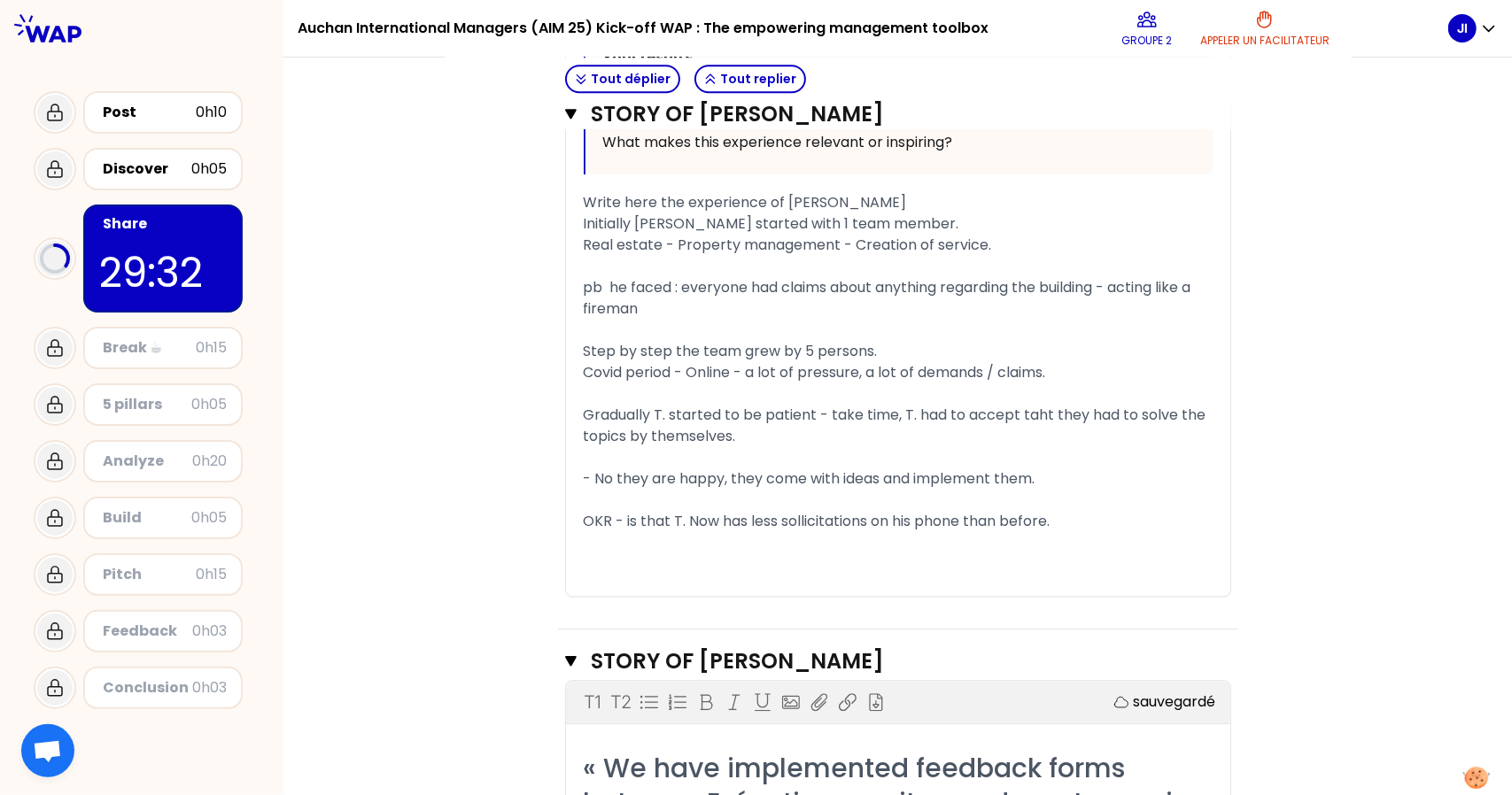
click at [866, 424] on div "Gradually T. started to be patient - take time, T. had to accept taht they had …" at bounding box center [898, 426] width 629 height 43
click at [1076, 366] on div "Covid period - Online - a lot of pressure, a lot of demands / claims." at bounding box center [898, 372] width 629 height 21
drag, startPoint x: 1076, startPoint y: 366, endPoint x: 923, endPoint y: 366, distance: 153.0
click at [923, 366] on div "Covid period - Online - a lot of pressure, a lot of demands / claims." at bounding box center [898, 372] width 629 height 21
click at [899, 347] on div "Step by step the team grew by 5 persons." at bounding box center [898, 351] width 629 height 21
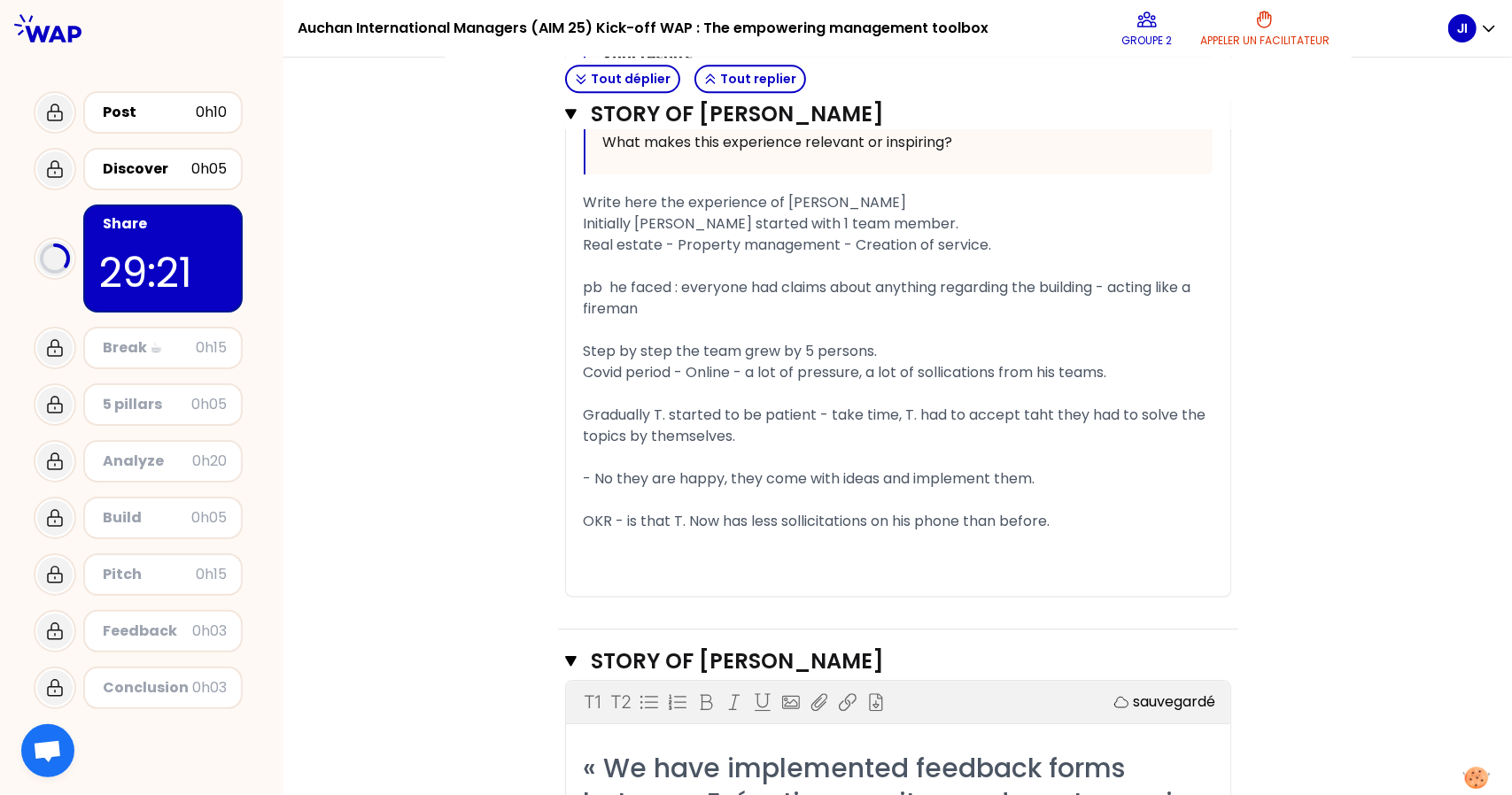
click at [583, 370] on span "Covid period - Online - a lot of pressure, a lot of sollications from his teams." at bounding box center [845, 372] width 524 height 20
click at [1152, 388] on div "﻿" at bounding box center [898, 393] width 629 height 21
click at [1134, 341] on div "Step by step the team grew by 5 persons." at bounding box center [898, 351] width 629 height 21
click at [879, 387] on div "﻿" at bounding box center [898, 393] width 629 height 21
click at [986, 373] on span "Covid period - Online - a lot of pressure, a lot of sollications from his teams." at bounding box center [845, 372] width 524 height 20
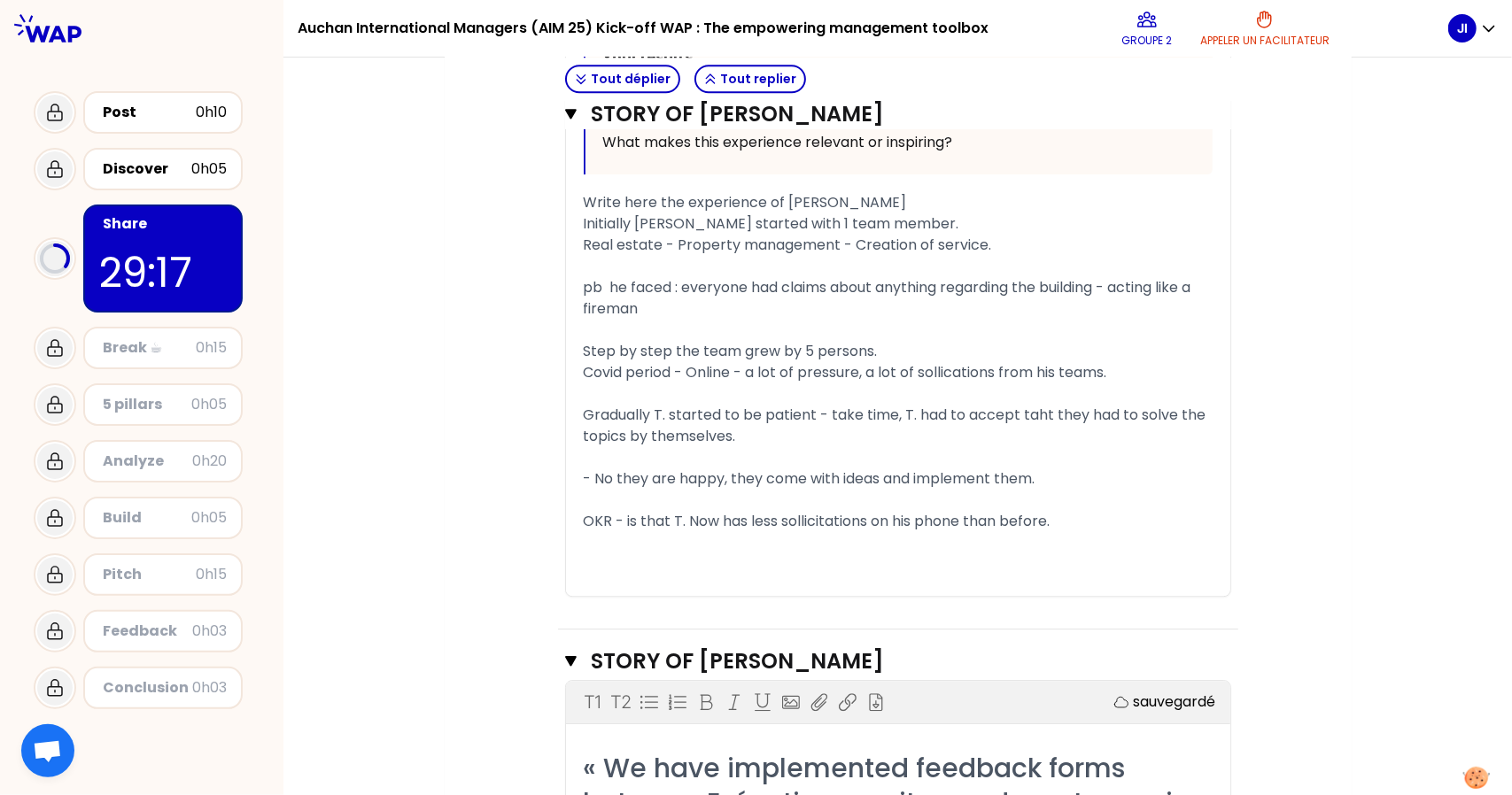
click at [838, 372] on span "Covid period - Online - a lot of pressure, a lot of sollications from his teams." at bounding box center [845, 372] width 524 height 20
click at [804, 370] on span "Covid period - Online - a lot of pressure, a lot of sollications from his teams." at bounding box center [845, 372] width 524 height 20
click at [1162, 373] on span "Covid period - Online - a lot of issues / pressure, a lot of sollications from …" at bounding box center [872, 372] width 579 height 20
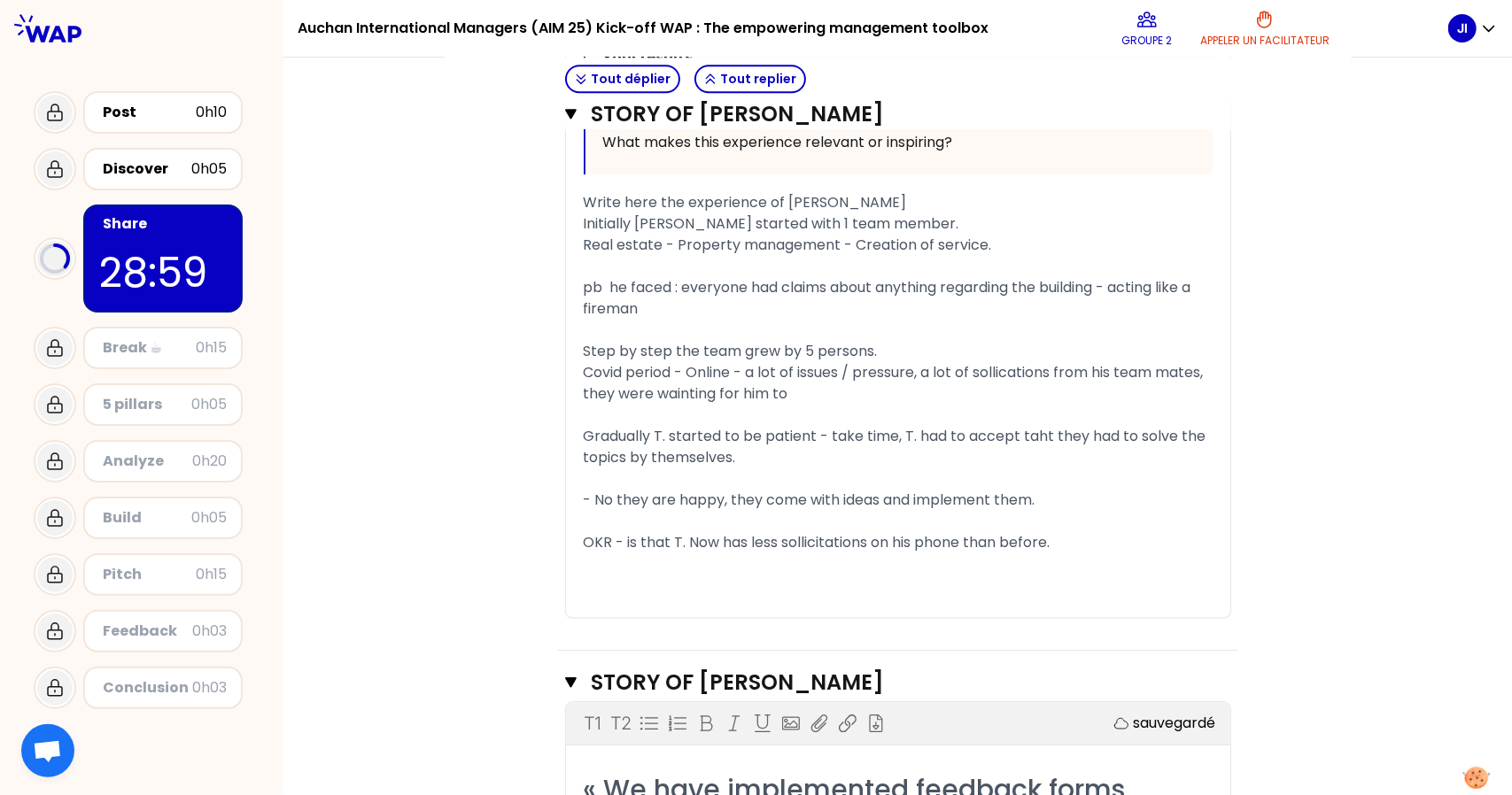
click at [739, 388] on span "Covid period - Online - a lot of issues / pressure, a lot of sollications from …" at bounding box center [895, 383] width 623 height 42
click at [900, 392] on div "Covid period - Online - a lot of issues / pressure, a lot of sollications from …" at bounding box center [898, 383] width 629 height 43
click at [958, 394] on div "Covid period - Online - a lot of issues / pressure, a lot of sollications from …" at bounding box center [898, 383] width 629 height 43
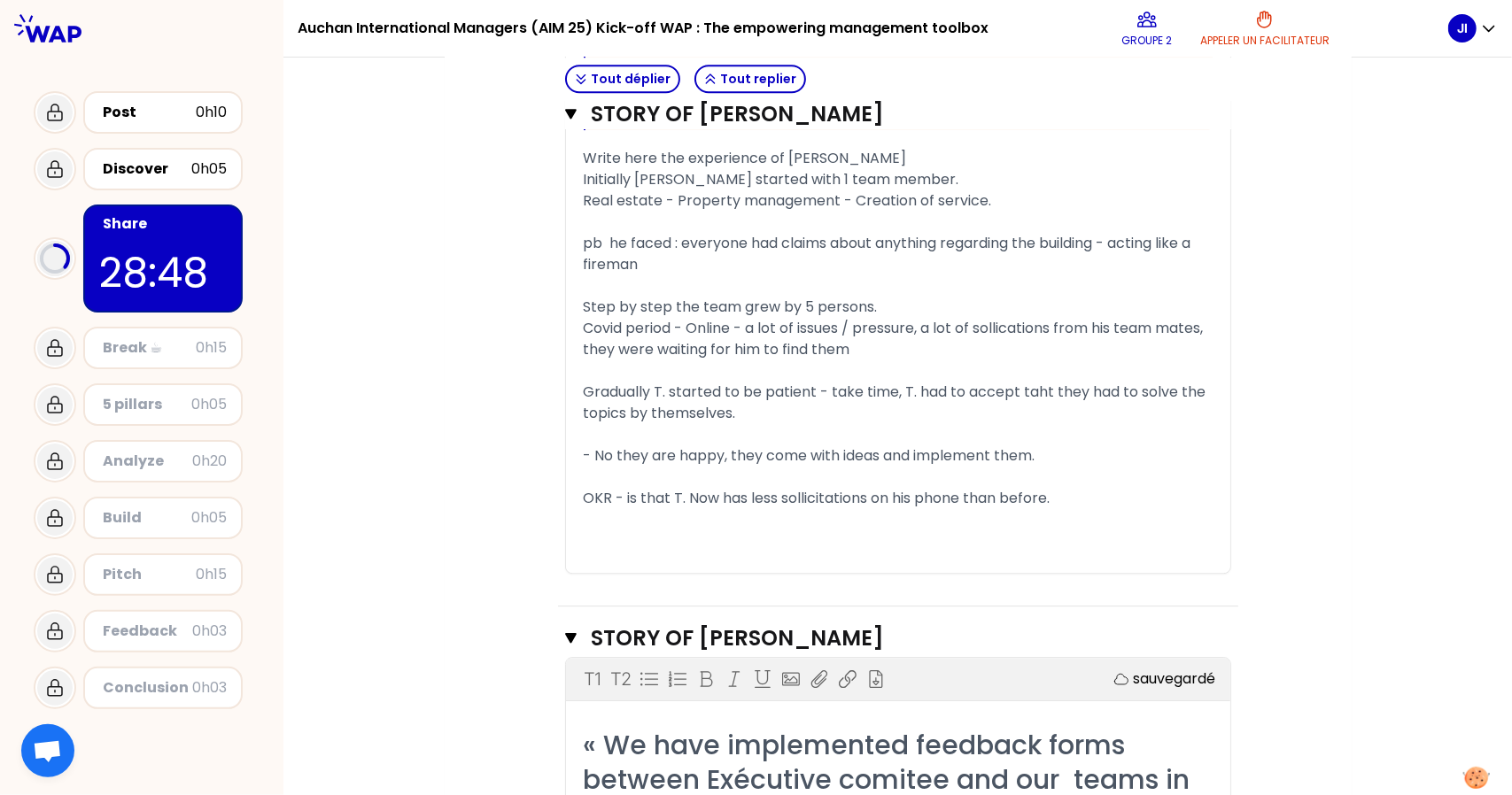
scroll to position [3361, 0]
click at [1101, 487] on div "OKR - is that T. Now has less sollicitations on his phone than before." at bounding box center [898, 496] width 629 height 21
click at [1089, 465] on div "﻿" at bounding box center [898, 474] width 629 height 21
click at [1072, 492] on div "OKR - is that T. Now has less sollicitations on his phone than before." at bounding box center [898, 496] width 629 height 21
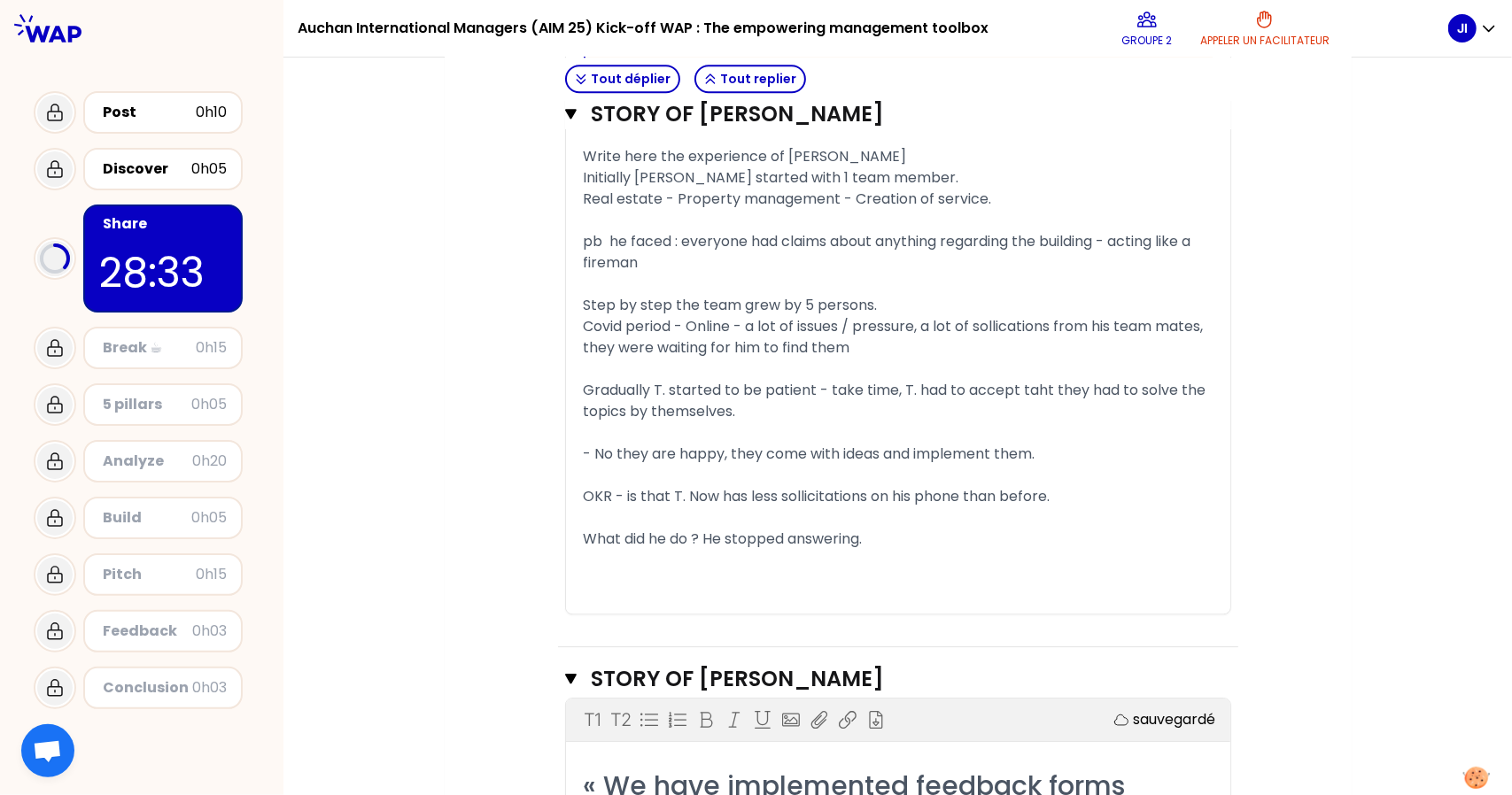
click at [977, 511] on div "﻿" at bounding box center [898, 517] width 629 height 21
click at [929, 515] on div "﻿" at bounding box center [898, 517] width 629 height 21
click at [901, 541] on div "What did he do ? He stopped answering." at bounding box center [898, 539] width 629 height 21
click at [803, 444] on span "- No they are happy, they come with ideas and implement them." at bounding box center [809, 454] width 452 height 20
click at [904, 529] on div "What did he do ? He stopped answering." at bounding box center [898, 539] width 629 height 21
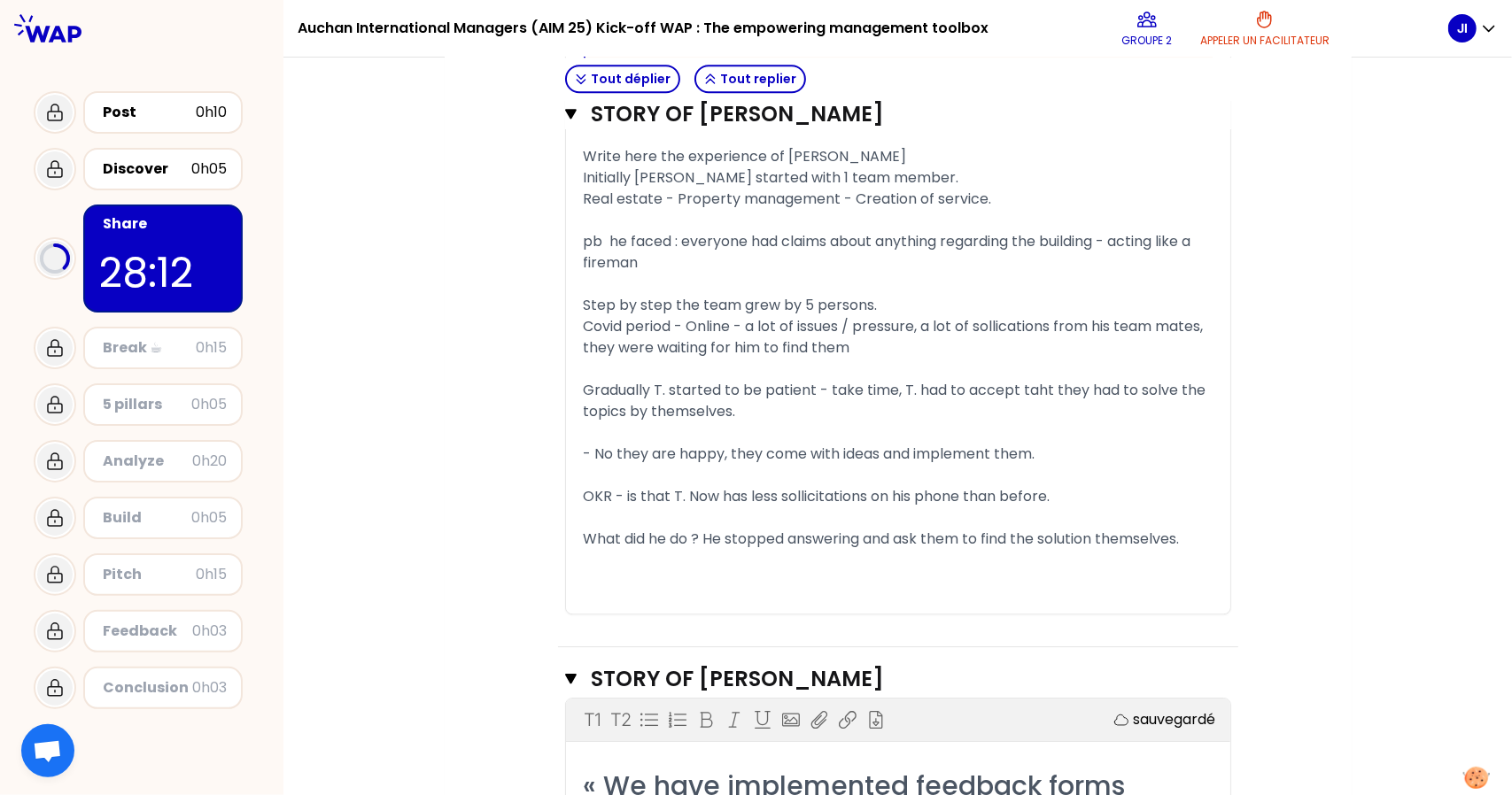
click at [860, 318] on span "Covid period - Online - a lot of issues / pressure, a lot of sollications from …" at bounding box center [895, 337] width 623 height 42
click at [996, 321] on span "Covid period - Online - a lot of issues / pressure, a lot of sollications from …" at bounding box center [895, 337] width 623 height 42
click at [932, 353] on div "Covid period - Online - a lot of issues / pressure, a lot of sollications from …" at bounding box center [898, 337] width 629 height 43
click at [891, 344] on span "Covid period - Online - a lot of issues / pressure, a lot of sollications from …" at bounding box center [895, 337] width 623 height 42
drag, startPoint x: 860, startPoint y: 343, endPoint x: 833, endPoint y: 343, distance: 27.0
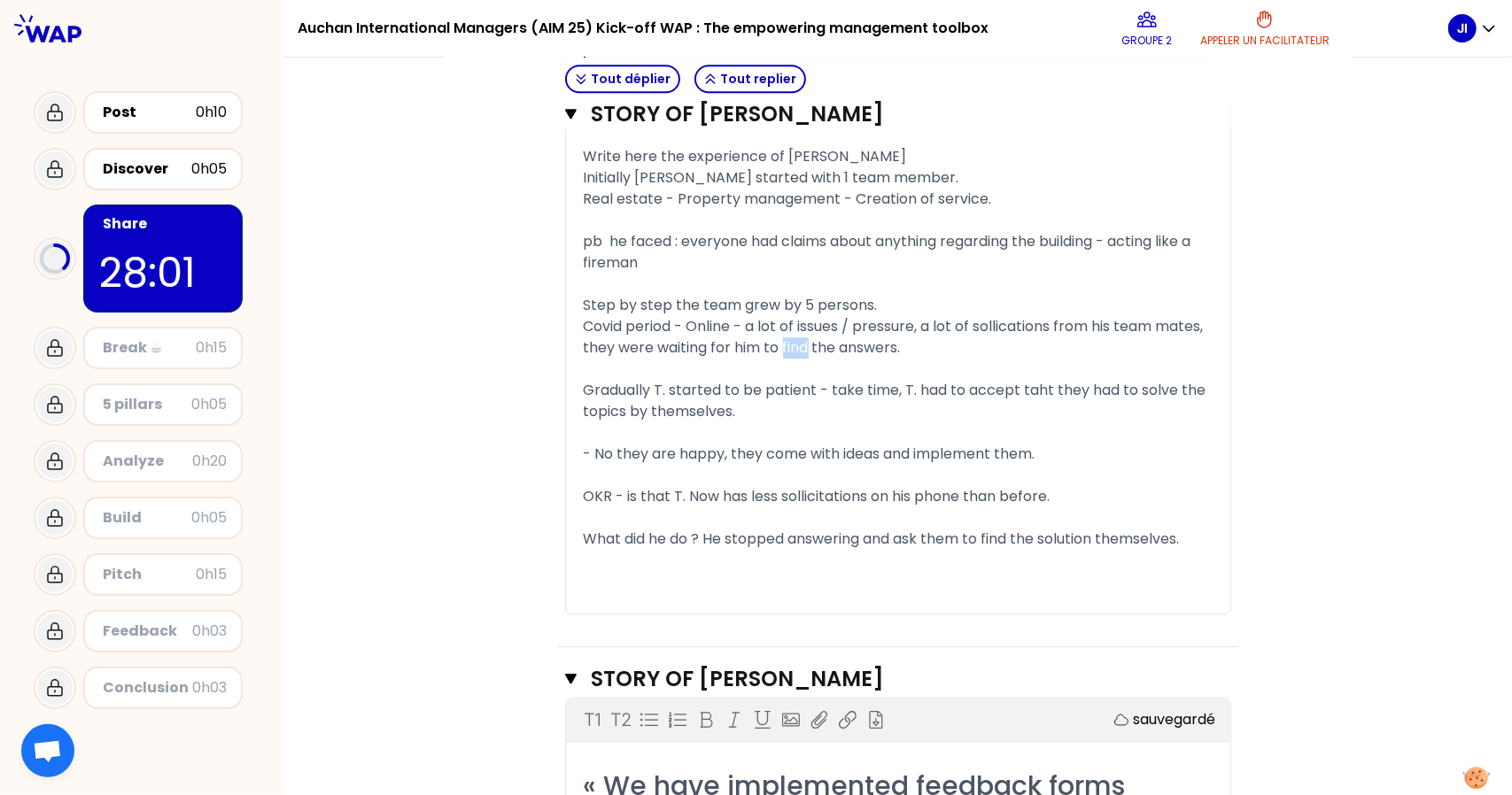
click at [833, 343] on span "Covid period - Online - a lot of issues / pressure, a lot of sollications from …" at bounding box center [895, 337] width 623 height 42
click at [979, 343] on div "Covid period - Online - a lot of issues / pressure, a lot of sollications from …" at bounding box center [898, 337] width 629 height 43
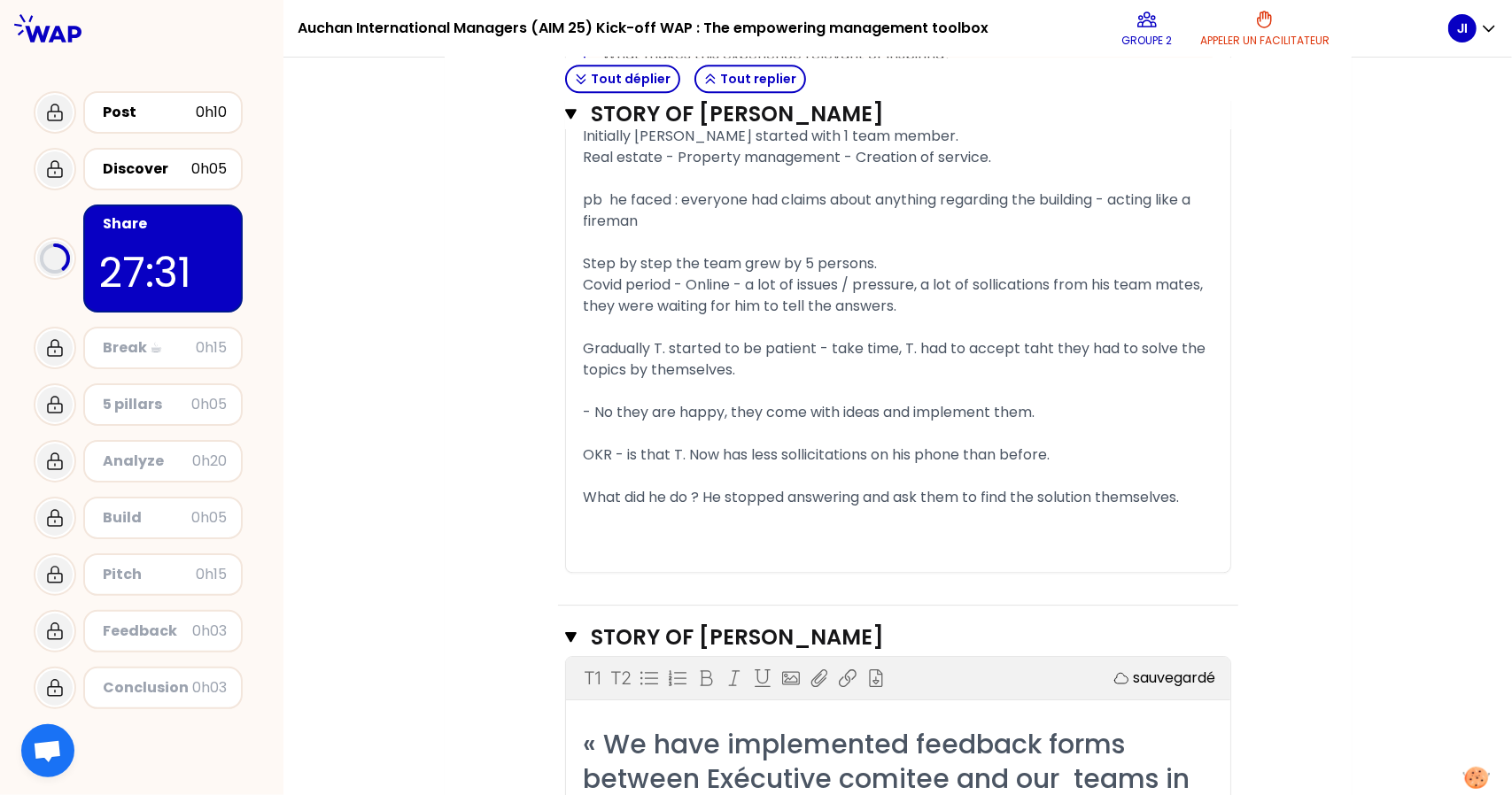
click at [1212, 492] on div "What did he do ? He stopped answering and ask them to find the solution themsel…" at bounding box center [898, 497] width 629 height 21
click at [1166, 503] on span "What did he do ? He stopped answering and ask them to find the solution themsel…" at bounding box center [881, 497] width 596 height 20
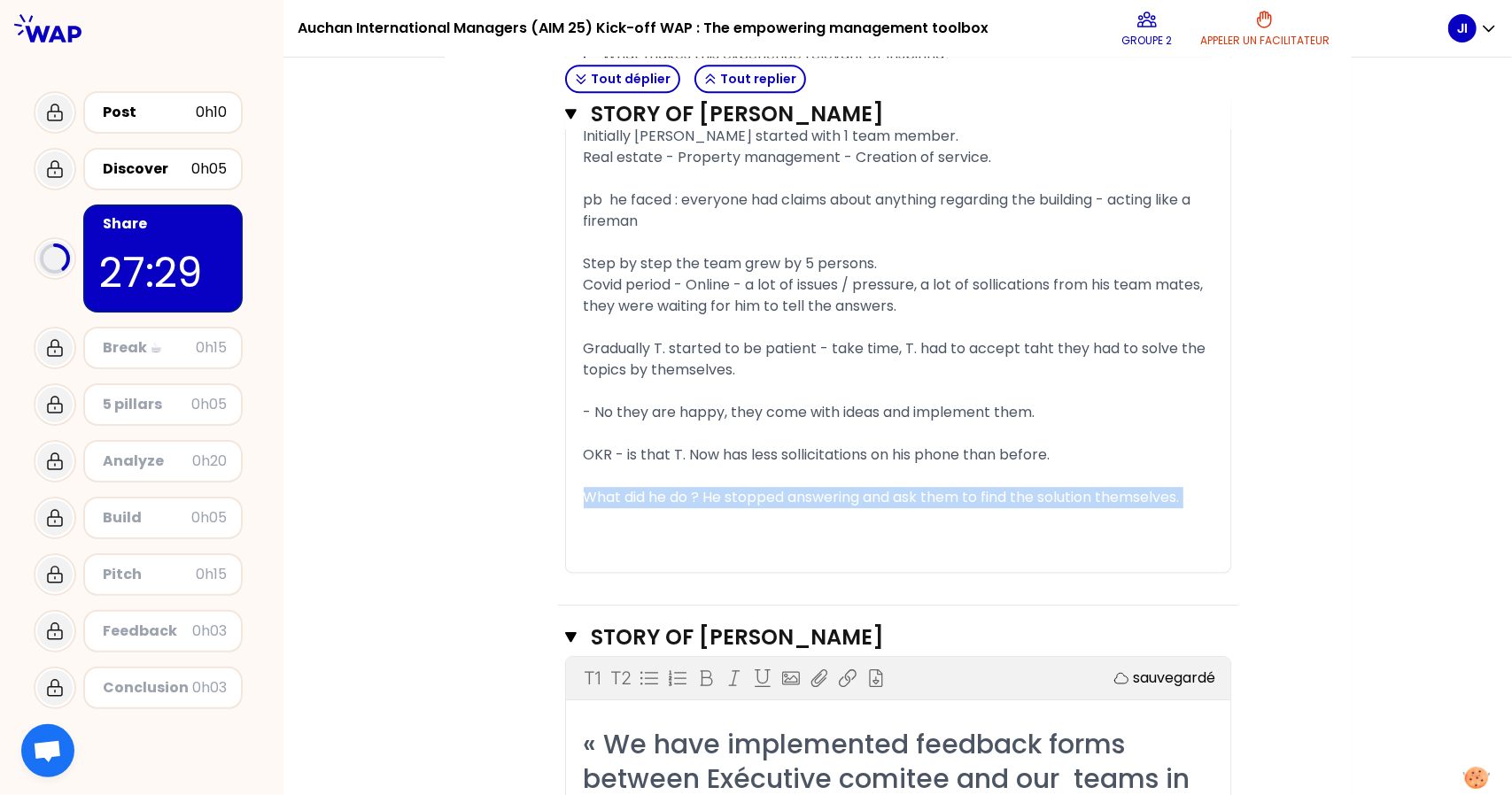
click at [1166, 503] on span "What did he do ? He stopped answering and ask them to find the solution themsel…" at bounding box center [881, 497] width 596 height 20
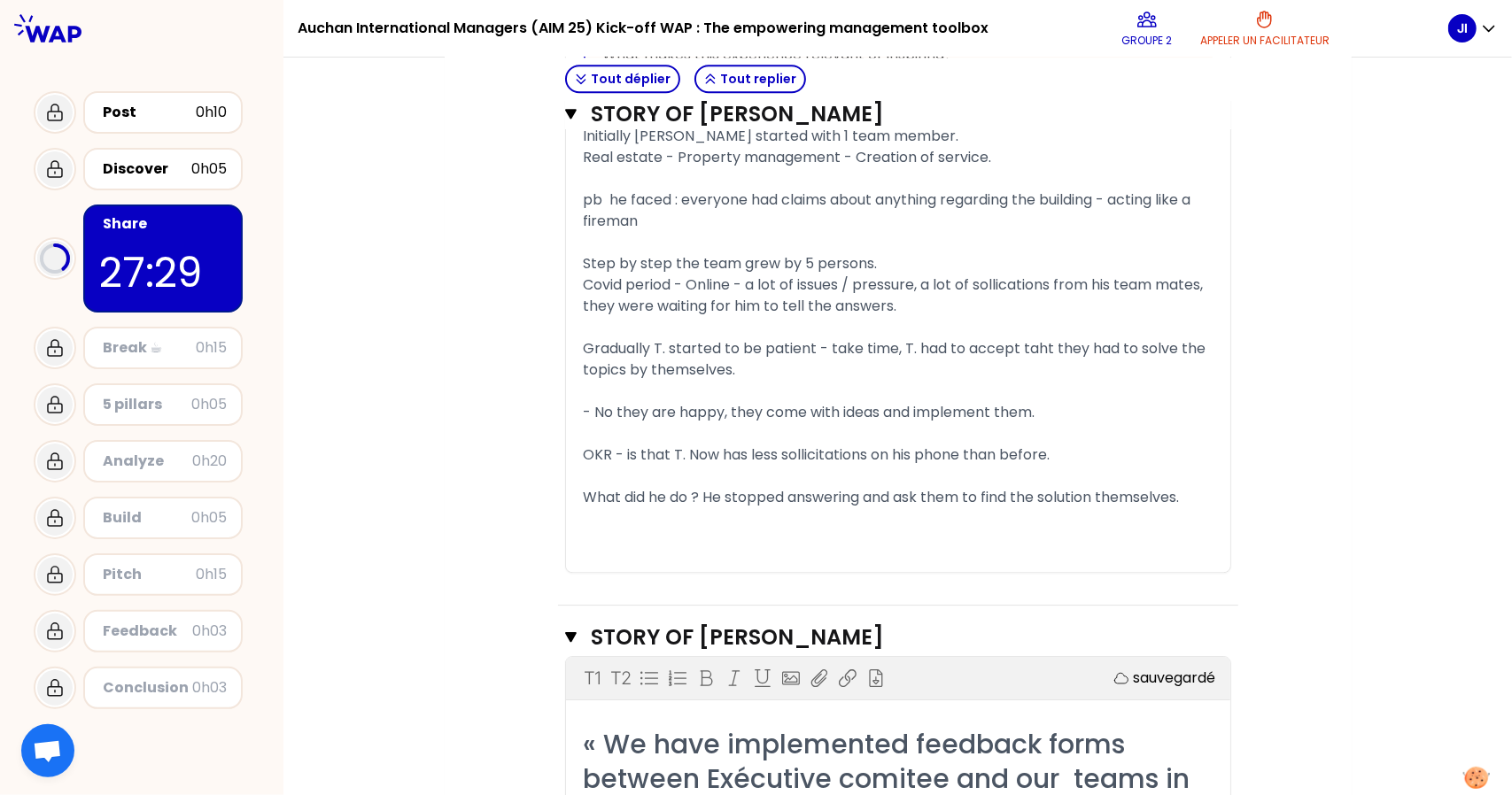
click at [1187, 455] on div "OKR - is that T. Now has less sollicitations on his phone than before." at bounding box center [898, 455] width 629 height 21
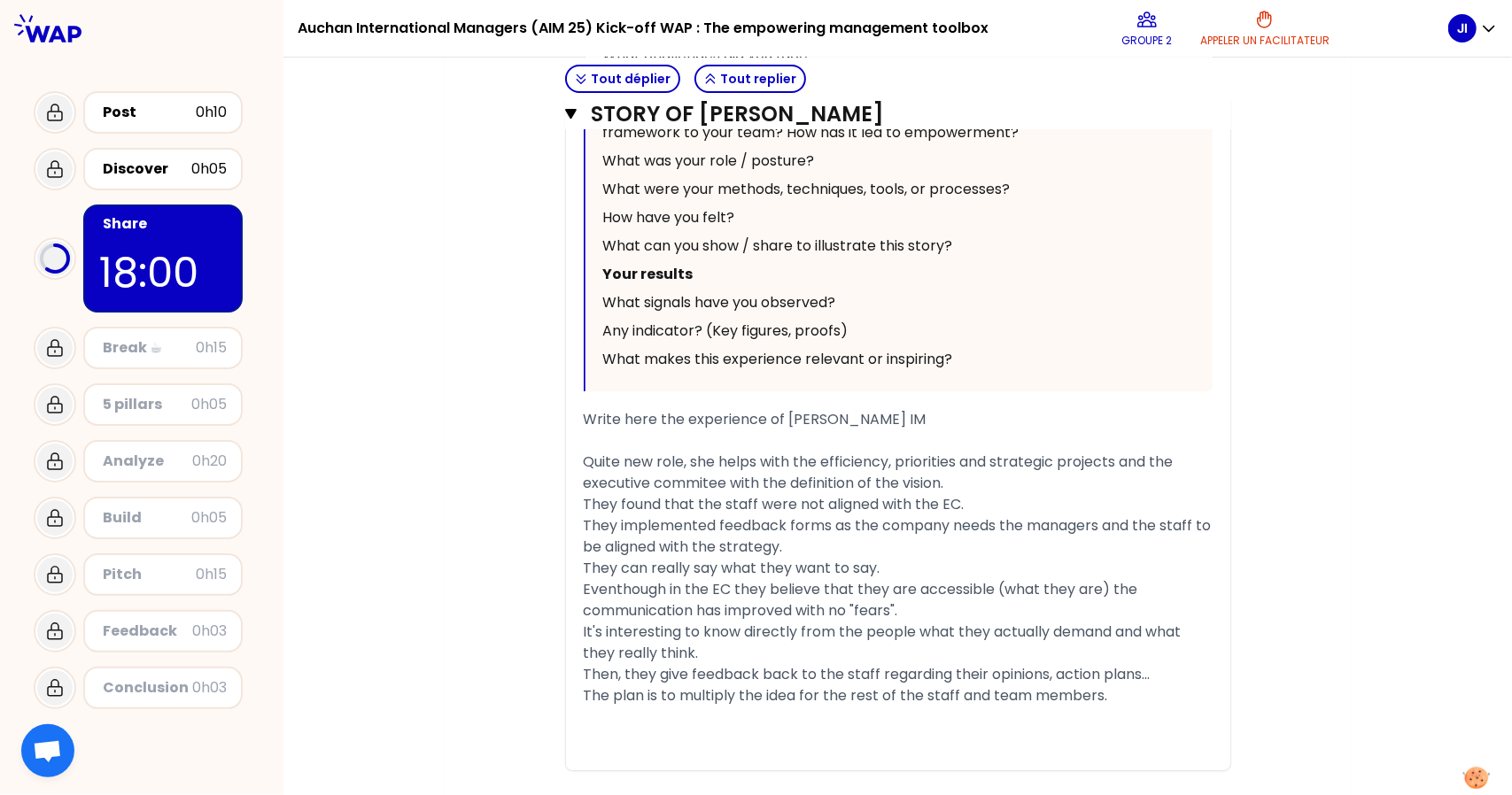
scroll to position [4596, 0]
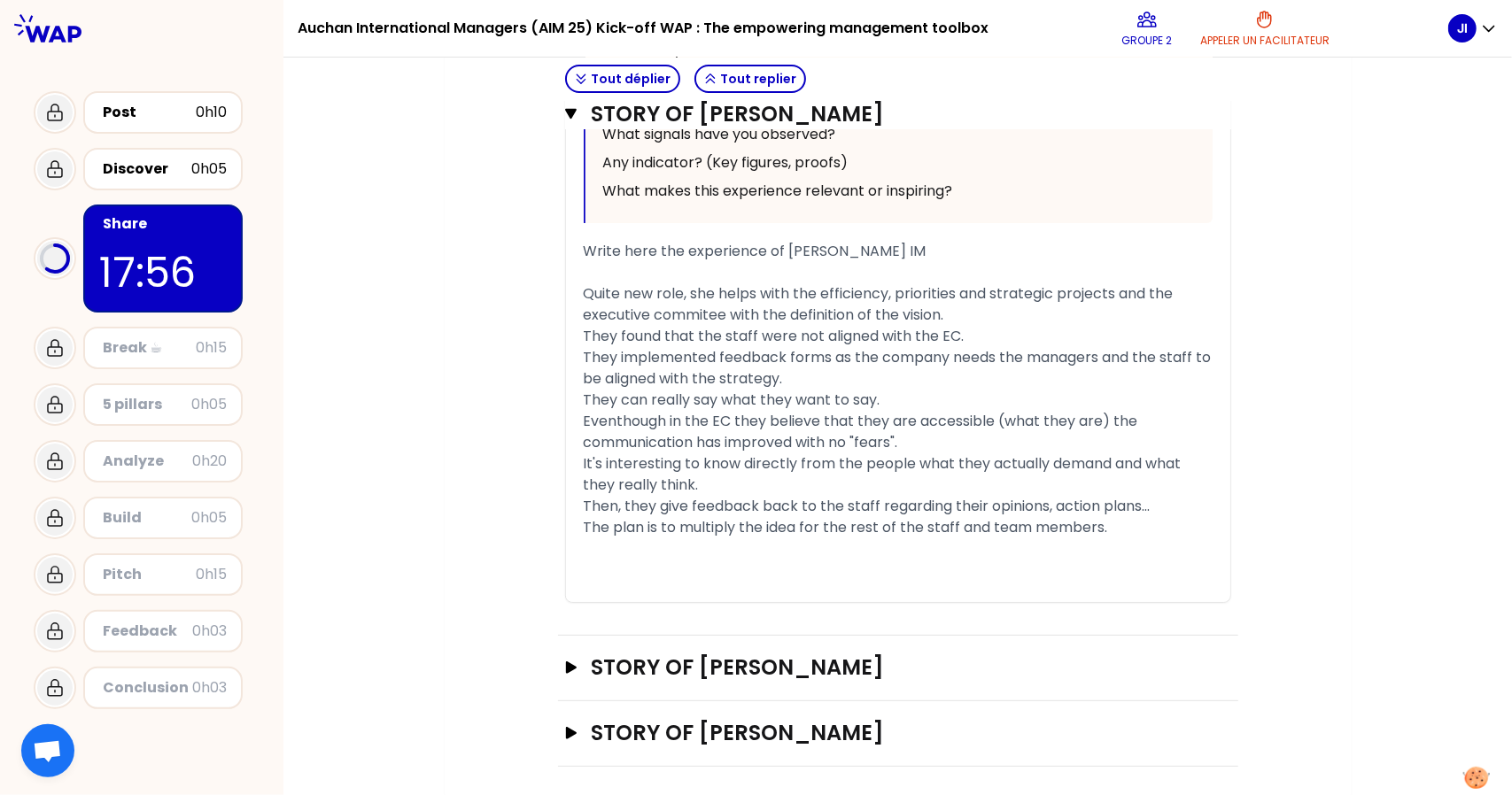
click at [650, 682] on div "STORY OF [PERSON_NAME]" at bounding box center [898, 668] width 680 height 65
click at [675, 665] on h3 "STORY OF [PERSON_NAME]" at bounding box center [880, 667] width 578 height 28
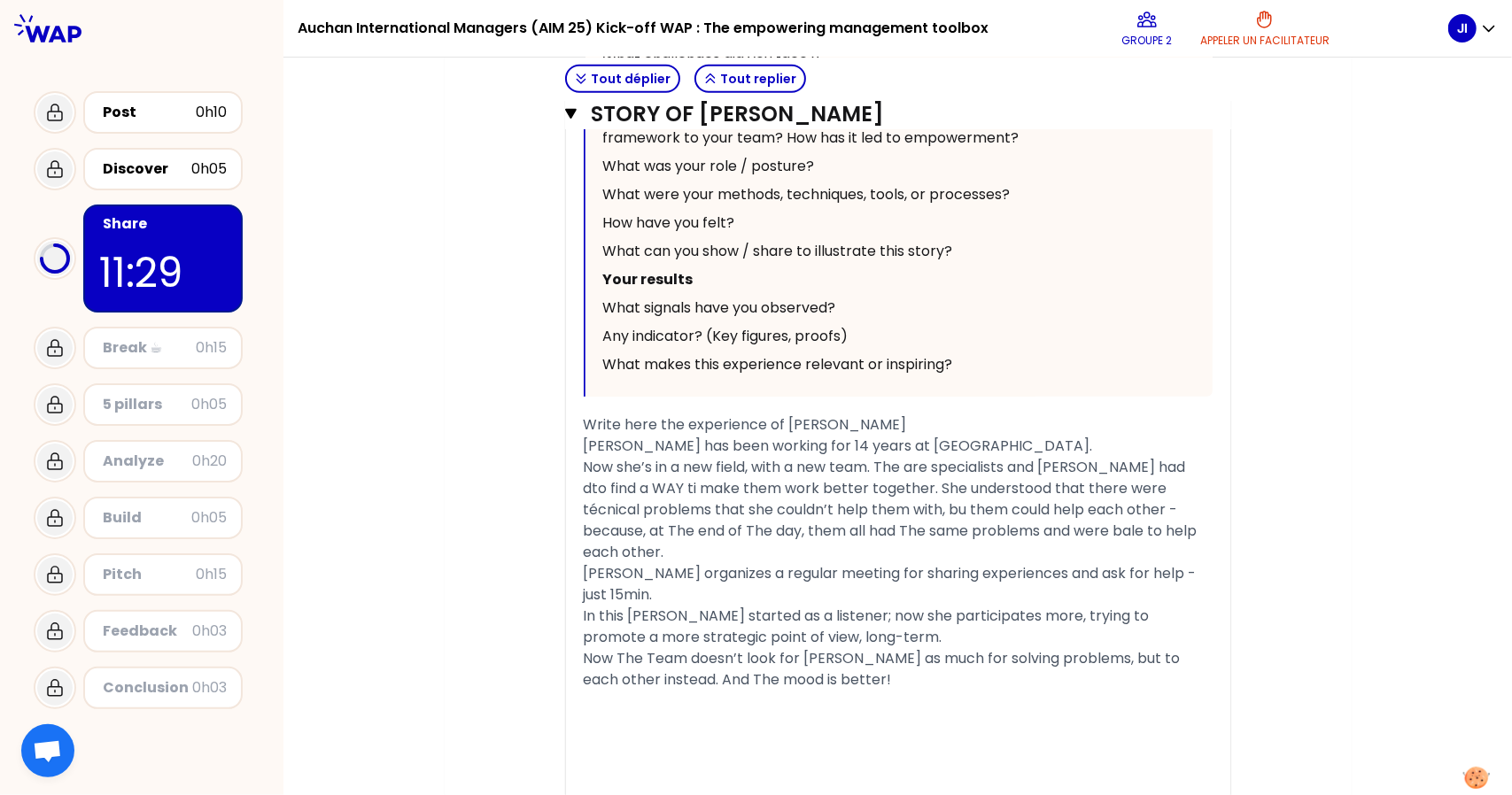
scroll to position [5864, 0]
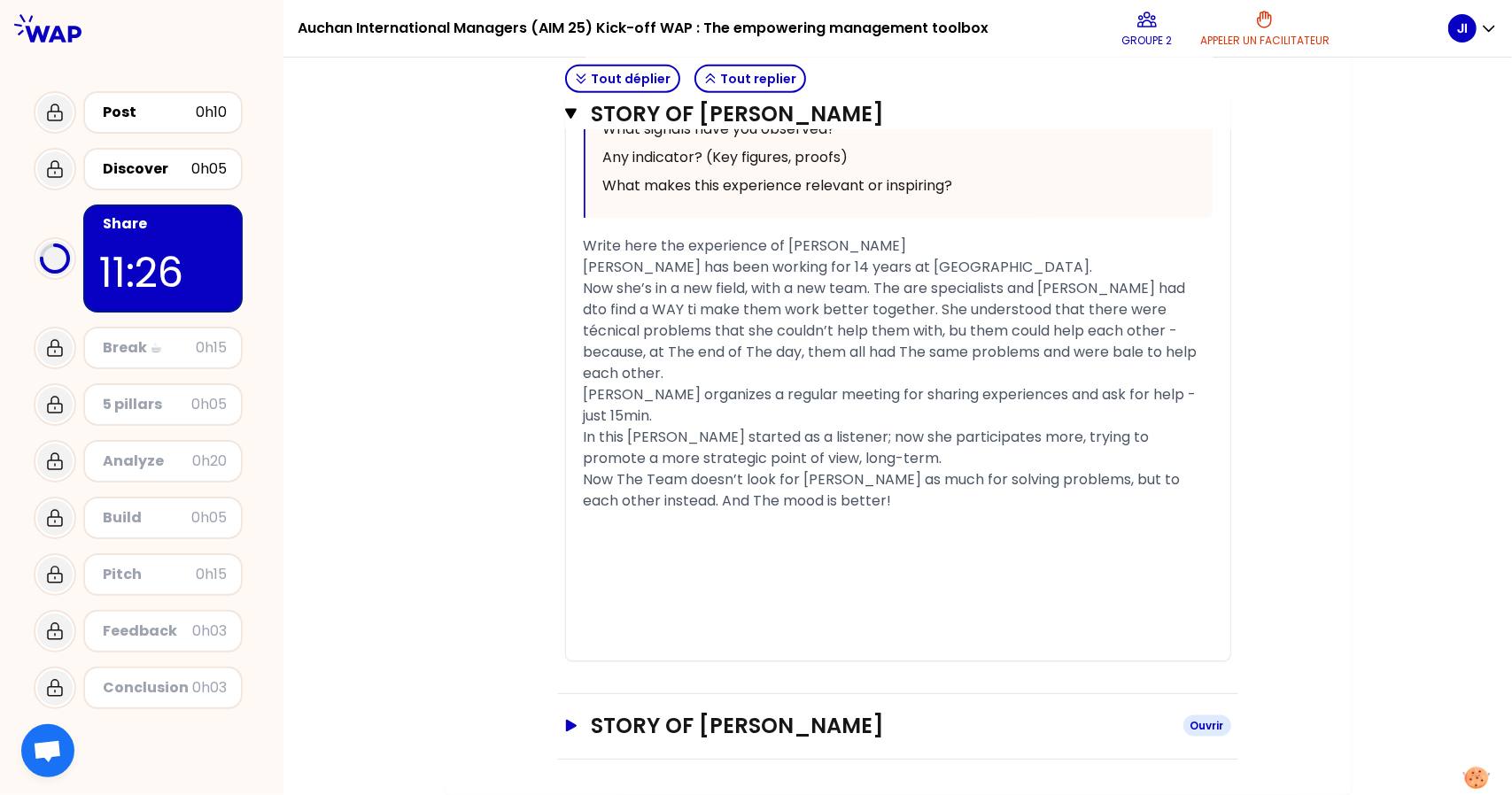
click at [877, 729] on h3 "STORY OF [PERSON_NAME]" at bounding box center [880, 725] width 578 height 28
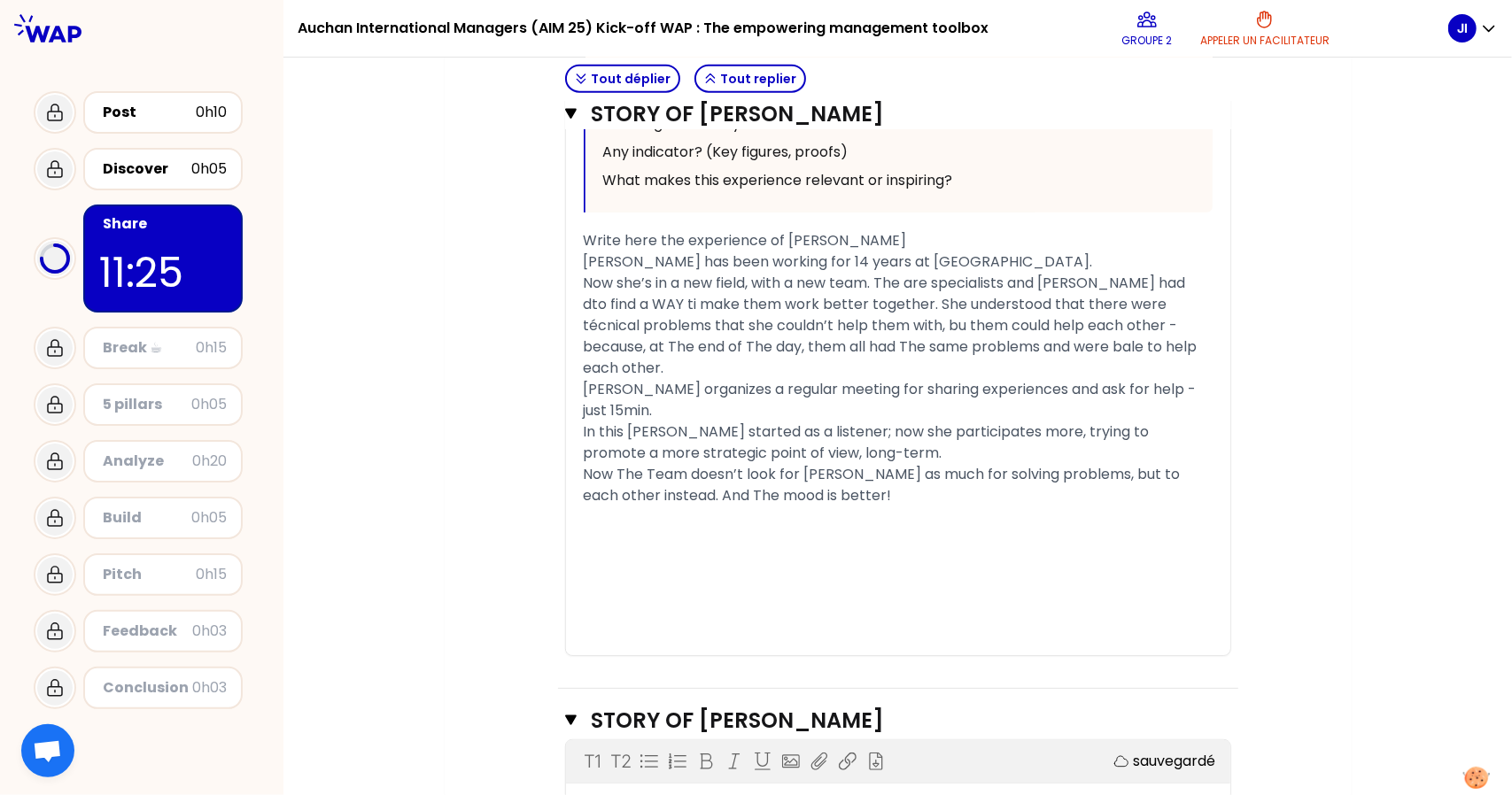
click at [825, 538] on div "﻿" at bounding box center [898, 538] width 629 height 21
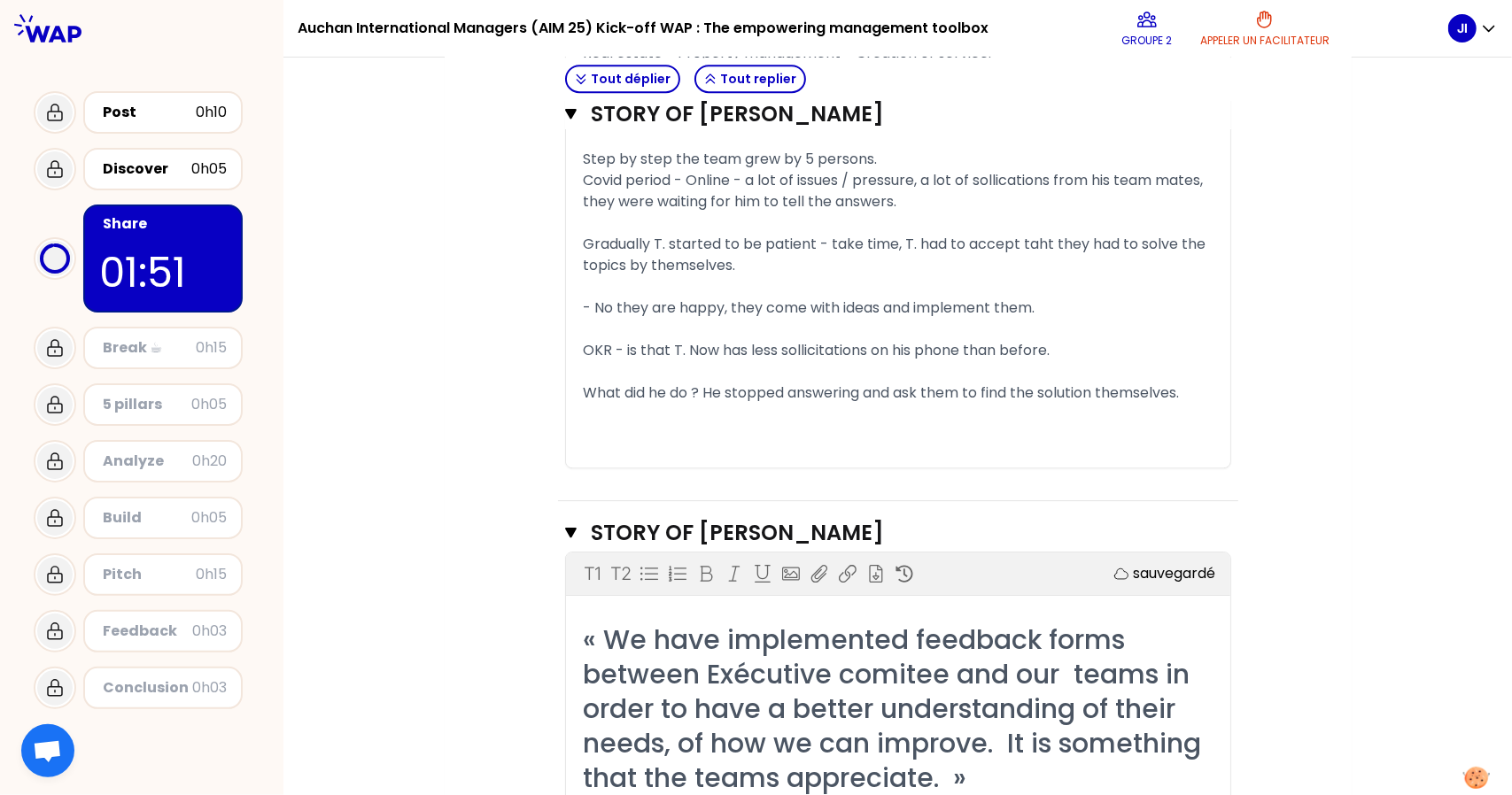
scroll to position [3679, 0]
